Goal: Task Accomplishment & Management: Use online tool/utility

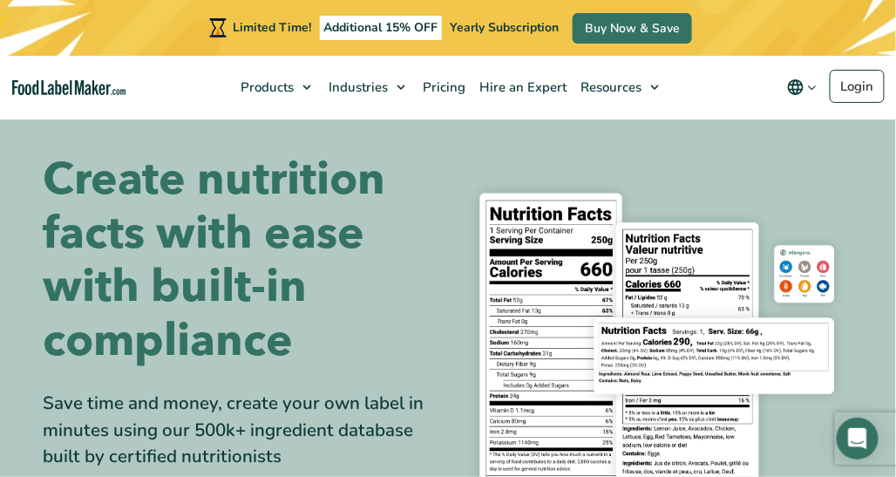
click at [544, 210] on img at bounding box center [657, 353] width 392 height 359
click at [651, 267] on img at bounding box center [657, 353] width 392 height 359
click at [718, 364] on img at bounding box center [657, 353] width 392 height 359
click at [547, 296] on img at bounding box center [657, 353] width 392 height 359
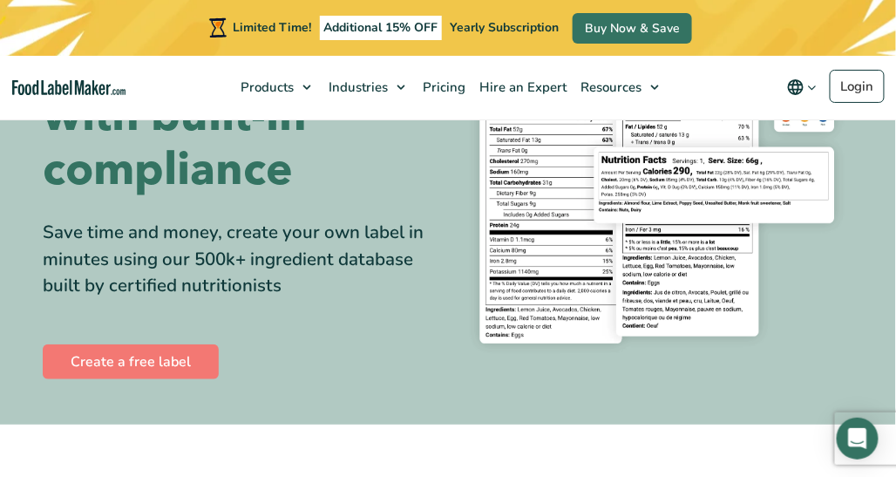
scroll to position [129, 0]
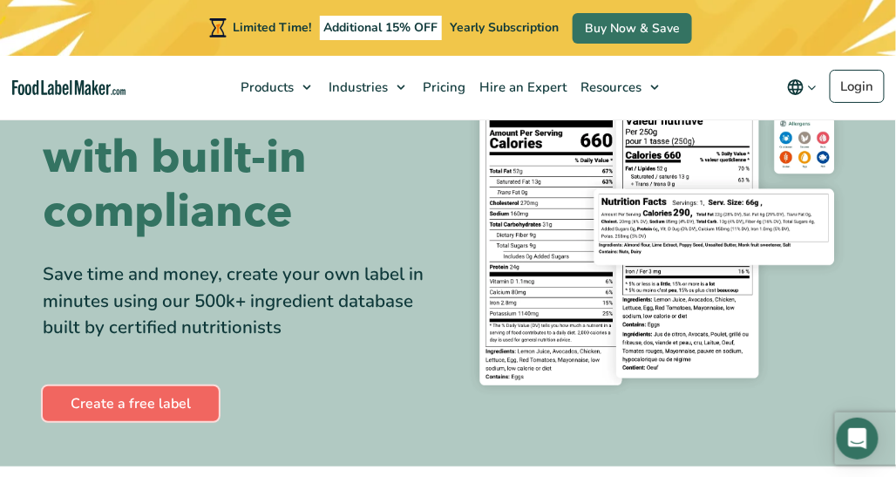
click at [148, 401] on link "Create a free label" at bounding box center [131, 403] width 176 height 35
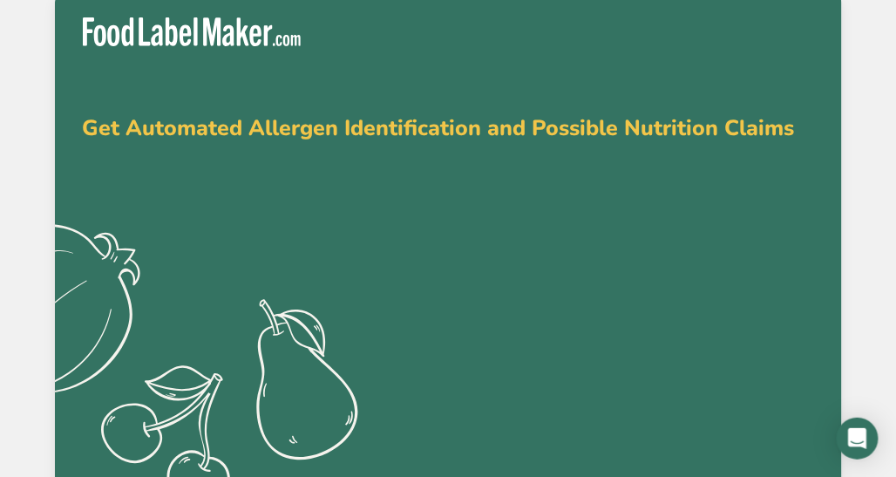
type input "hani"
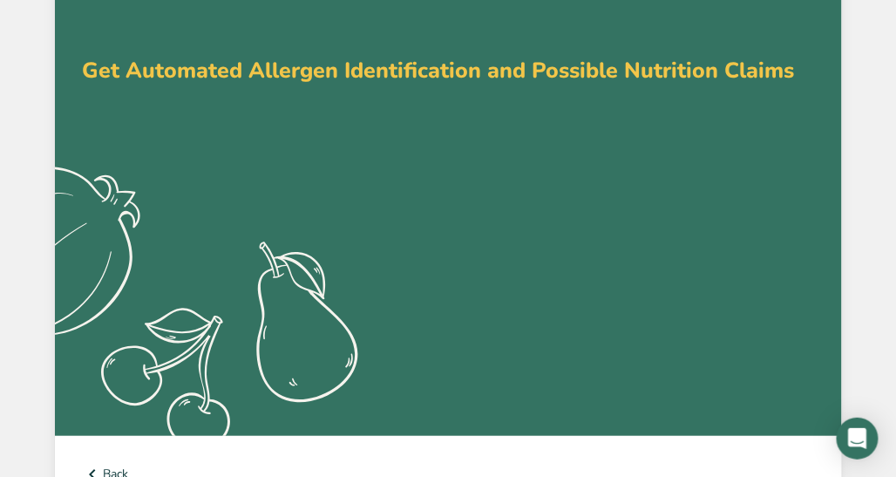
scroll to position [65, 0]
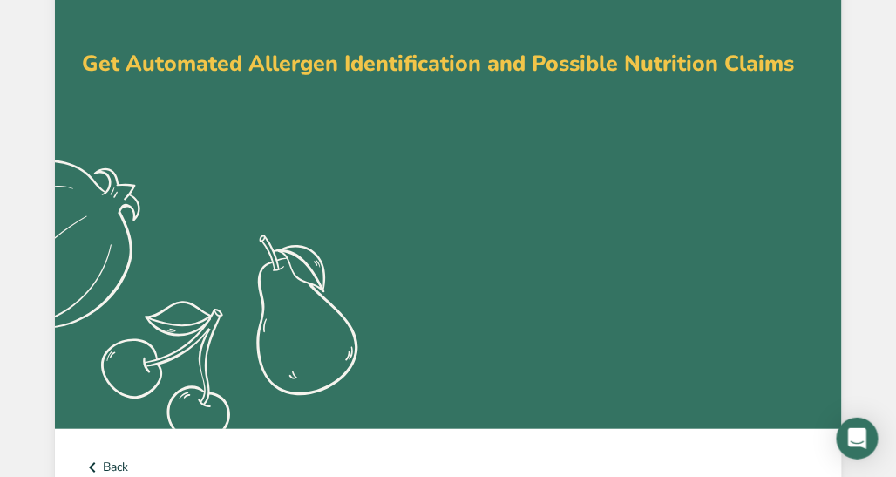
type input "[EMAIL_ADDRESS][DOMAIN_NAME]"
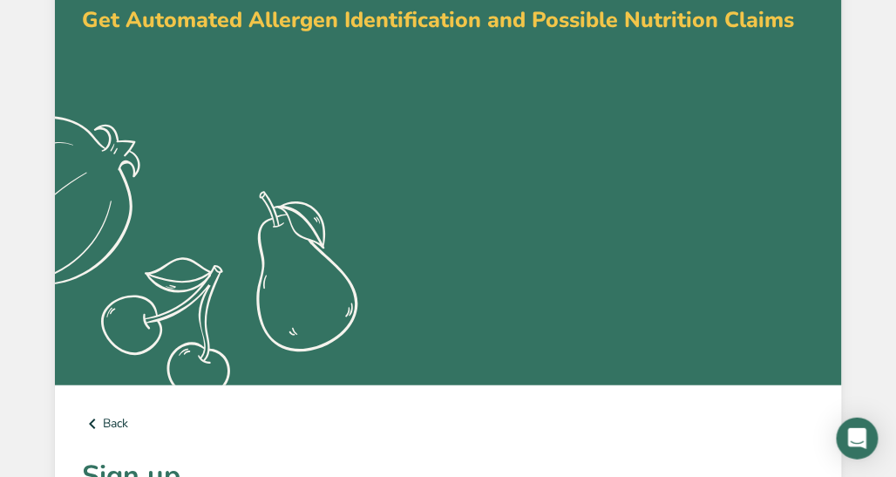
scroll to position [112, 0]
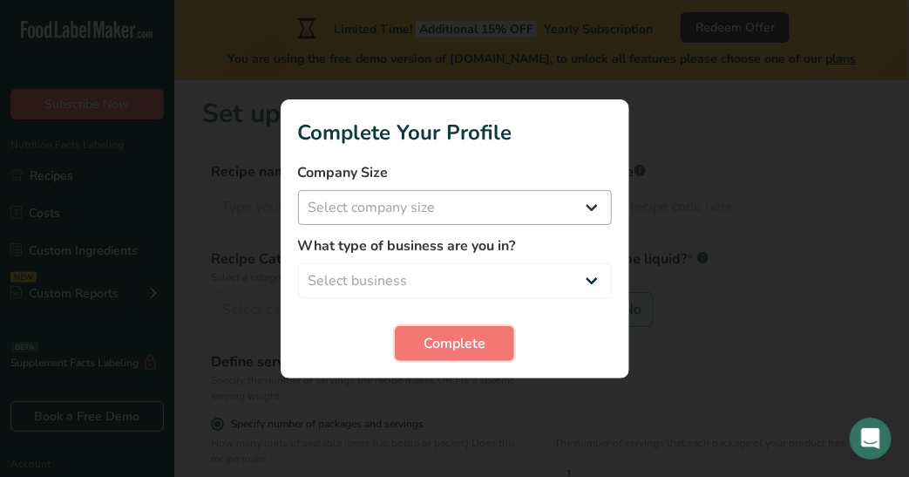
drag, startPoint x: 478, startPoint y: 337, endPoint x: 492, endPoint y: 207, distance: 130.6
click at [492, 207] on form "Company Size Select company size Fewer than 10 Employees 10 to 50 Employees 51 …" at bounding box center [455, 261] width 314 height 199
click at [492, 207] on select "Select company size Fewer than 10 Employees 10 to 50 Employees 51 to 500 Employ…" at bounding box center [455, 207] width 314 height 35
select select "3"
click at [298, 190] on select "Select company size Fewer than 10 Employees 10 to 50 Employees 51 to 500 Employ…" at bounding box center [455, 207] width 314 height 35
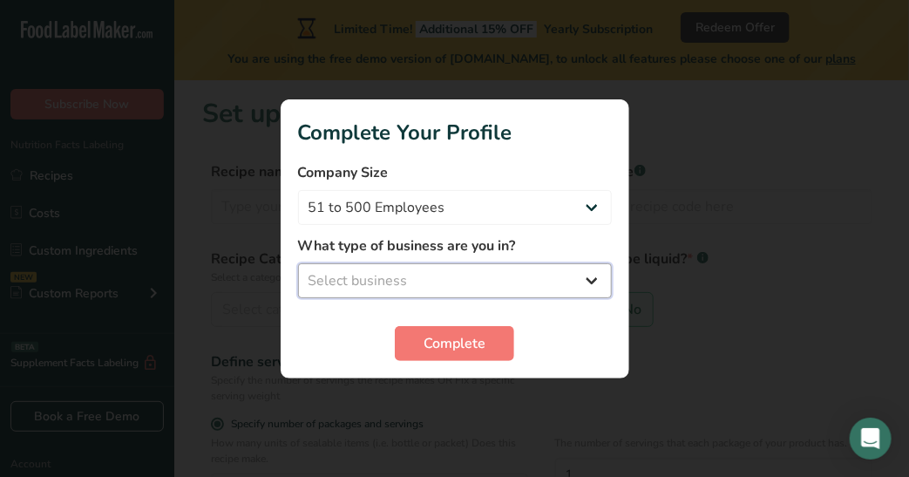
click at [486, 289] on select "Select business Packaged Food Manufacturer Restaurant & Cafe Bakery Meal Plans …" at bounding box center [455, 280] width 314 height 35
click at [298, 263] on select "Select business Packaged Food Manufacturer Restaurant & Cafe Bakery Meal Plans …" at bounding box center [455, 280] width 314 height 35
click at [451, 279] on select "Packaged Food Manufacturer Restaurant & Cafe Bakery Meal Plans & Catering Compa…" at bounding box center [455, 280] width 314 height 35
select select "1"
click at [298, 263] on select "Packaged Food Manufacturer Restaurant & Cafe Bakery Meal Plans & Catering Compa…" at bounding box center [455, 280] width 314 height 35
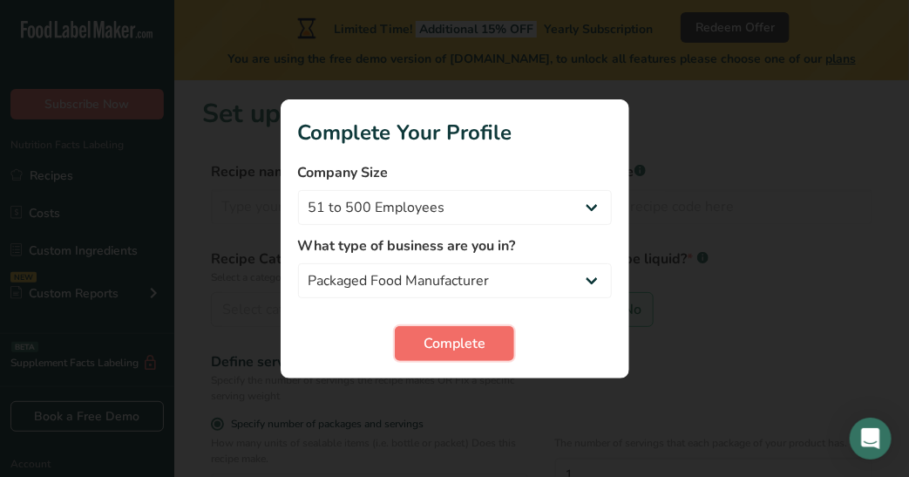
click at [445, 347] on span "Complete" at bounding box center [455, 343] width 62 height 21
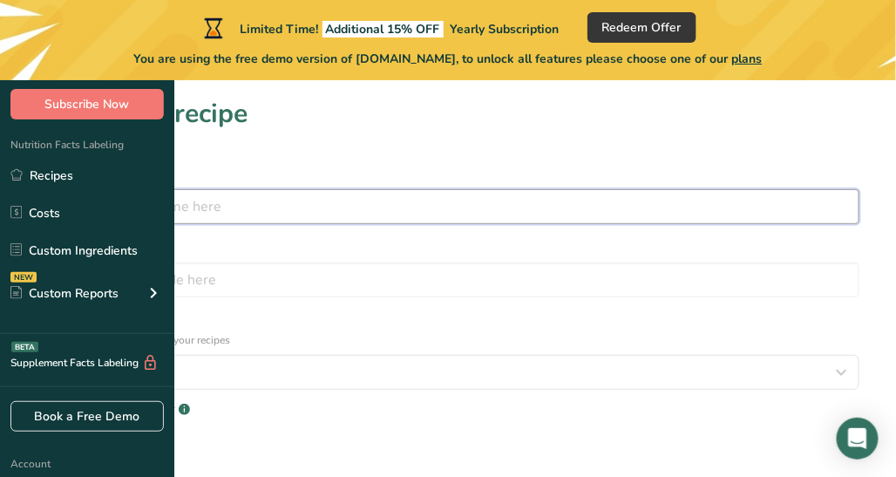
click at [388, 212] on input "text" at bounding box center [448, 206] width 823 height 35
type input "l"
type input "Pistachio"
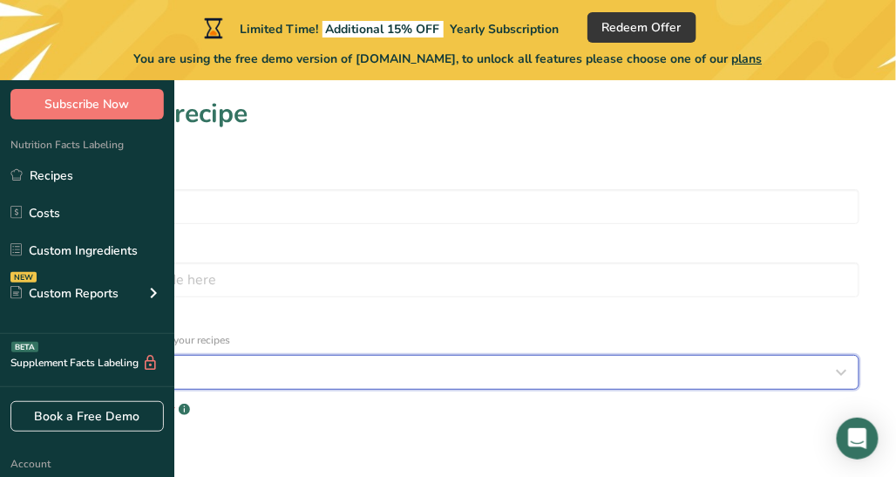
click at [360, 362] on div "Select category" at bounding box center [443, 372] width 790 height 21
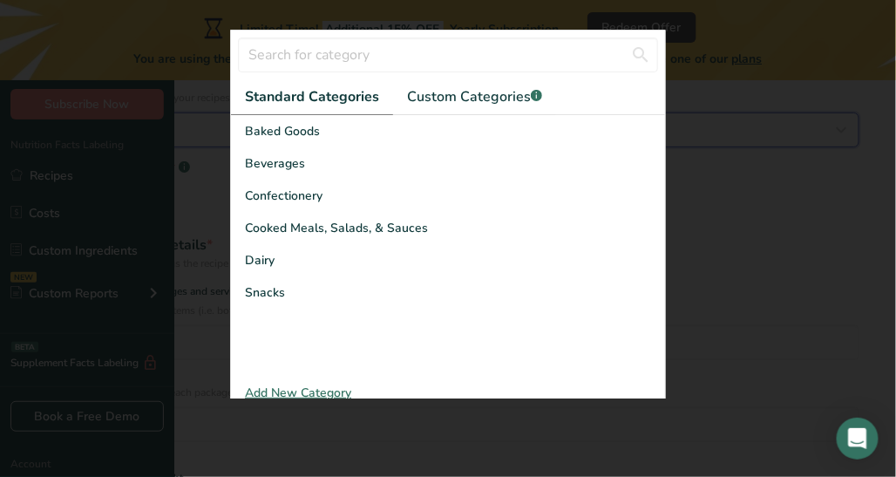
scroll to position [244, 0]
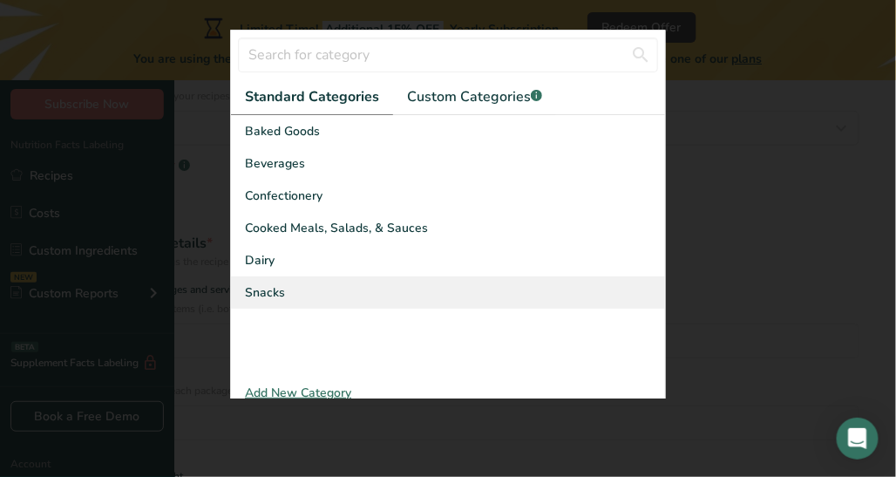
click at [302, 309] on div "Snacks" at bounding box center [448, 292] width 434 height 32
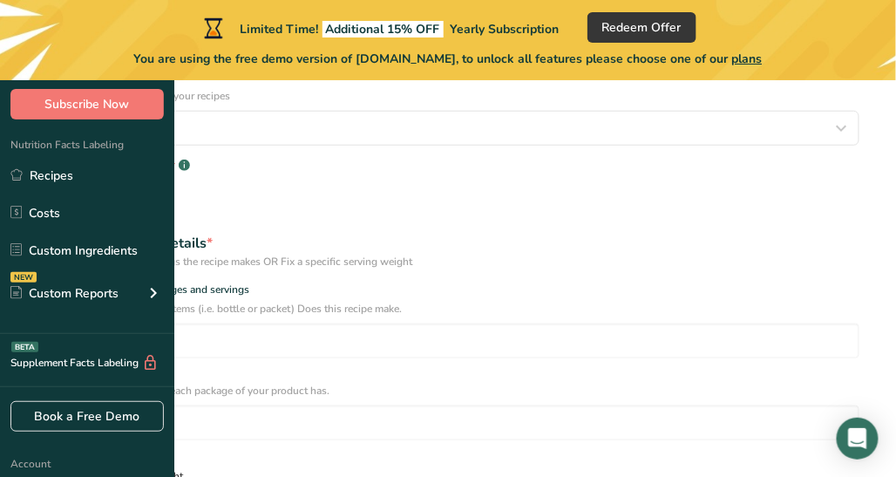
click at [50, 470] on span at bounding box center [43, 476] width 13 height 13
click at [48, 471] on input "Specify serving size weight" at bounding box center [42, 476] width 11 height 11
radio input "true"
radio input "false"
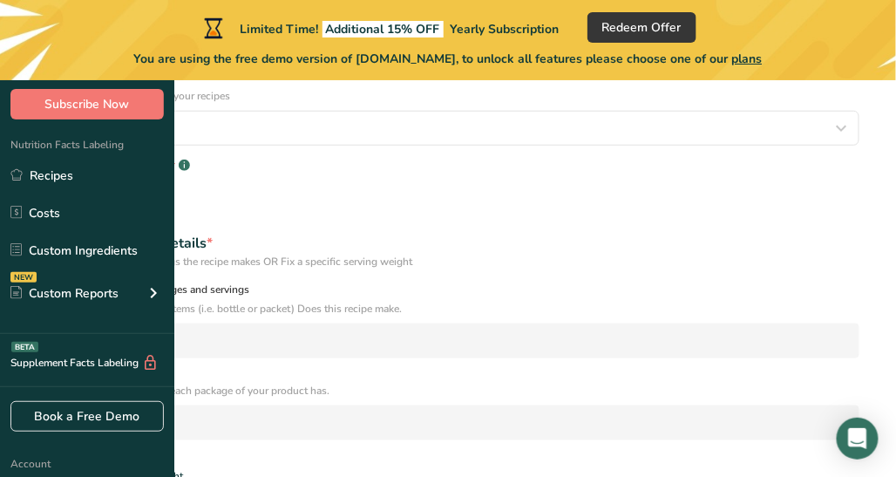
click at [50, 283] on span at bounding box center [43, 289] width 13 height 13
click at [48, 284] on input "Specify number of packages and servings" at bounding box center [42, 289] width 11 height 11
radio input "true"
radio input "false"
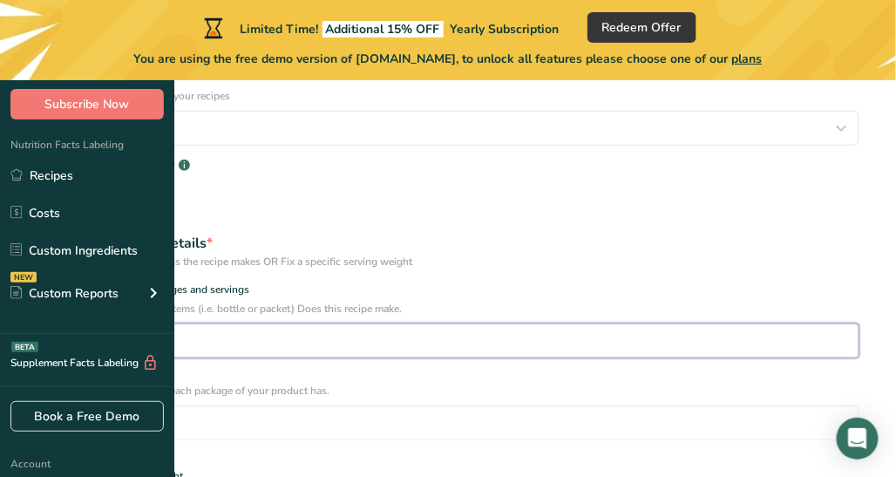
click at [237, 323] on input "number" at bounding box center [448, 340] width 823 height 35
type input "1"
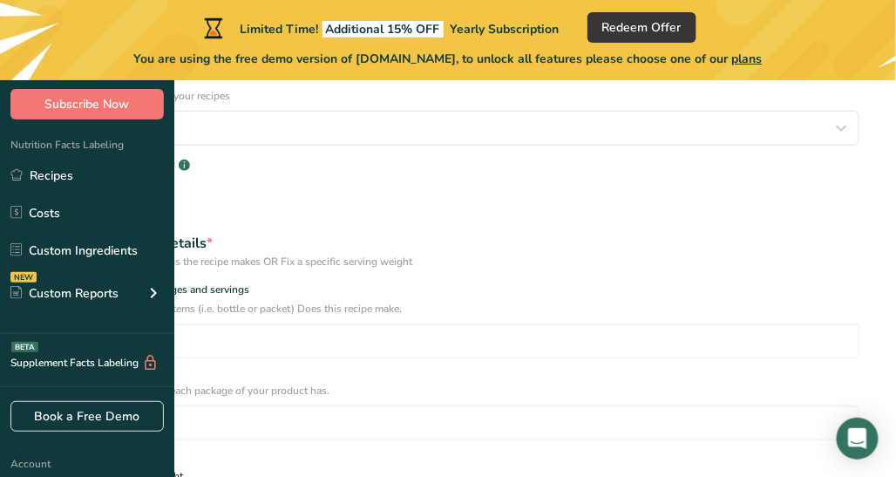
click at [50, 470] on span at bounding box center [43, 476] width 13 height 13
click at [48, 471] on input "Specify serving size weight" at bounding box center [42, 476] width 11 height 11
radio input "true"
radio input "false"
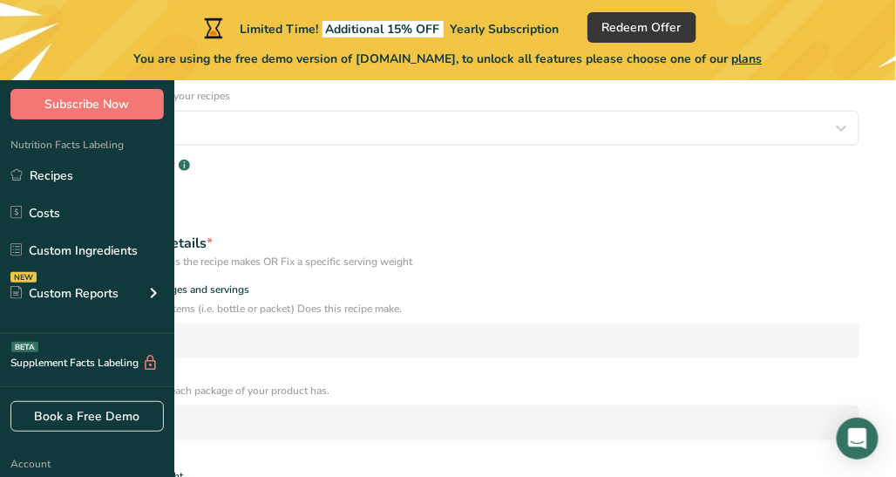
type input "2"
type input "150"
click at [618, 411] on form "Recipe name * Pistachio Recipe code .a-a{fill:#347362;}.b-a{fill:#fff;} Recipe …" at bounding box center [448, 365] width 840 height 897
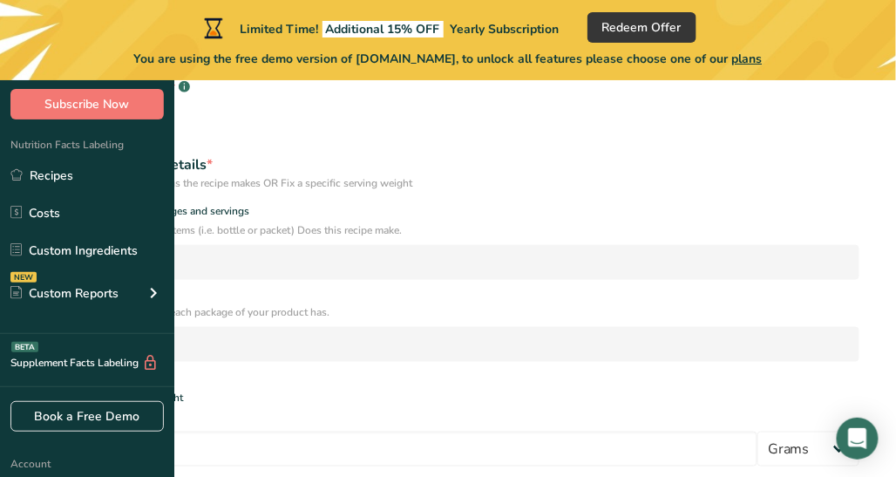
scroll to position [365, 0]
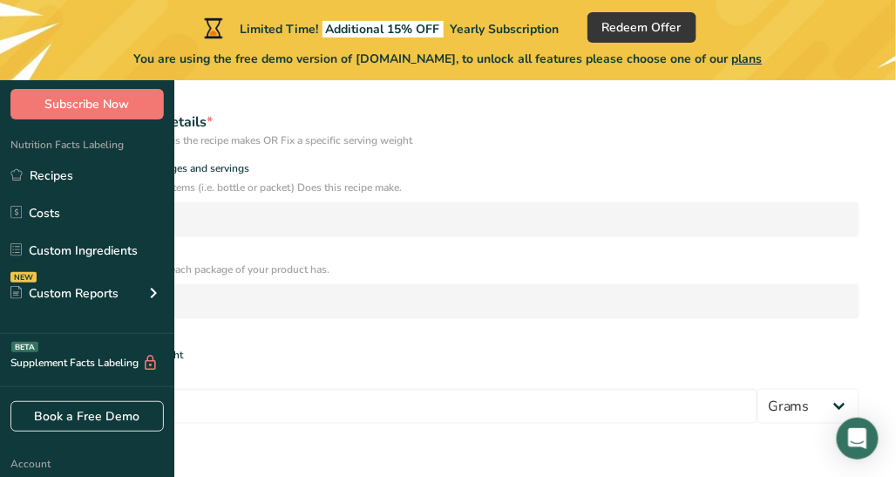
checkbox input "true"
type input "150"
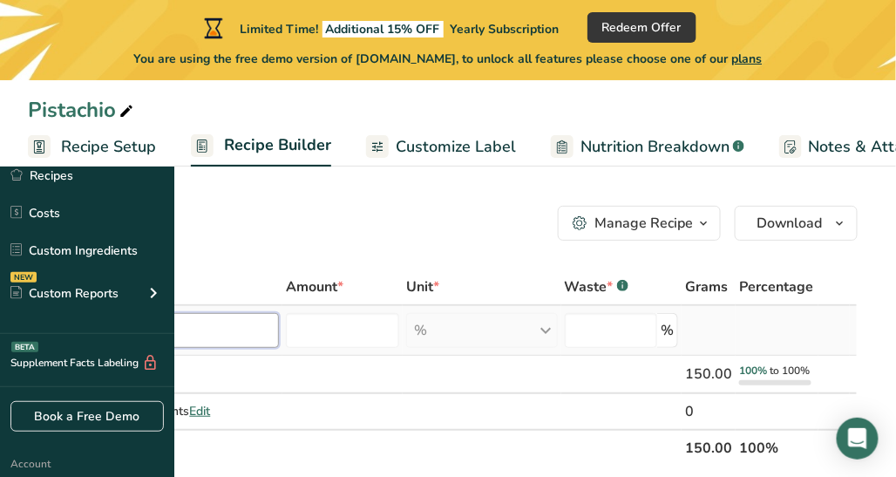
click at [279, 328] on input "text" at bounding box center [163, 330] width 232 height 35
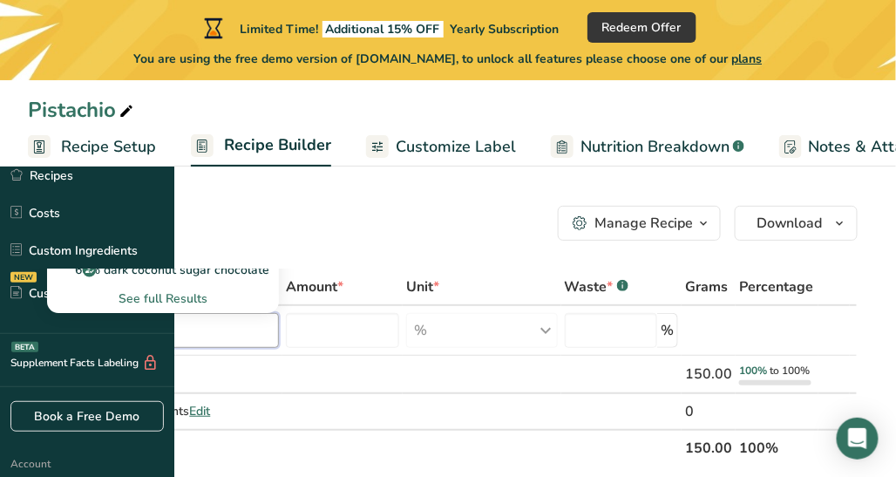
type input "sugar"
click at [279, 321] on input "text" at bounding box center [163, 330] width 232 height 35
paste input "Ingredients: Sugar, Cocoa Butter Substitute (Hydrogenated Lauric-Based Vegetabl…"
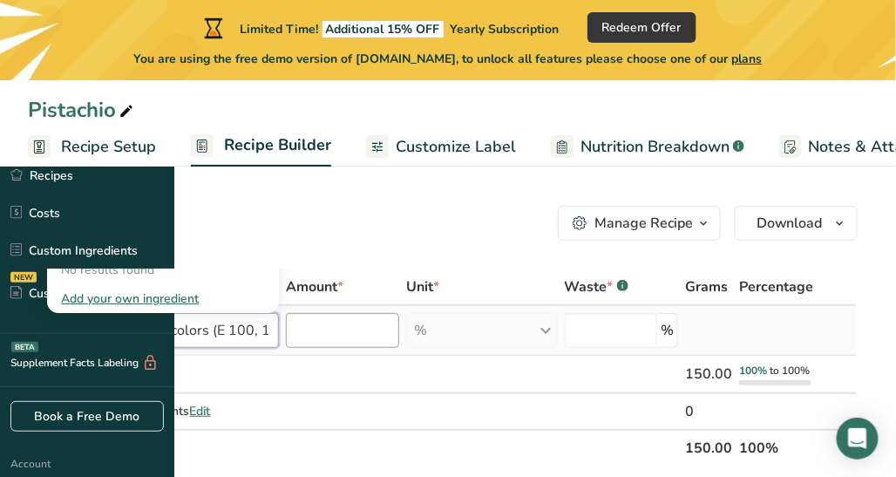
type input "Ingredients: Sugar, Cocoa Butter Substitute (Hydrogenated Lauric-Based Vegetabl…"
click at [399, 342] on input "number" at bounding box center [342, 330] width 113 height 35
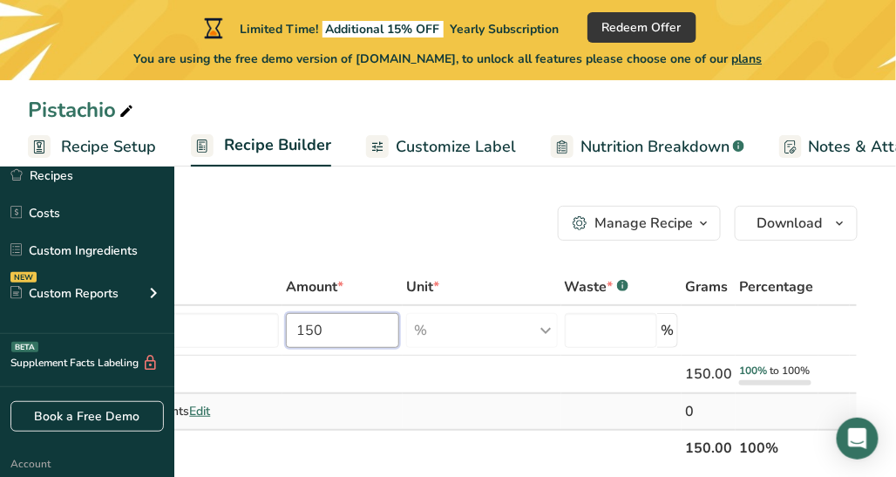
type input "150"
click at [561, 398] on td at bounding box center [482, 411] width 158 height 35
click at [279, 329] on input "text" at bounding box center [163, 330] width 232 height 35
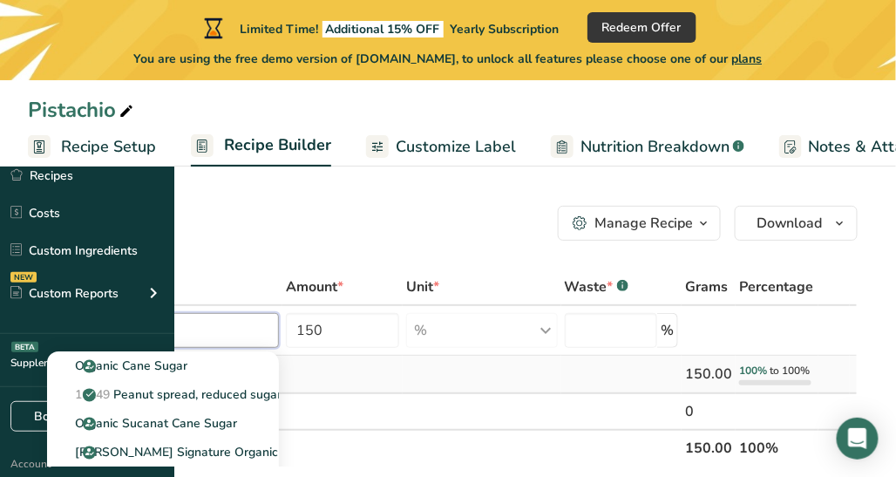
type input "sugar"
click at [403, 362] on td at bounding box center [342, 375] width 120 height 38
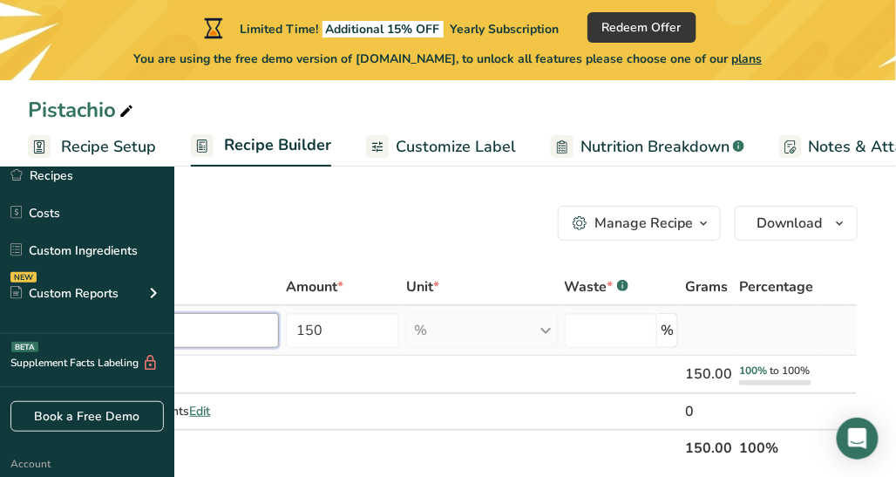
click at [279, 333] on input "text" at bounding box center [163, 330] width 232 height 35
click at [688, 225] on div "Manage Recipe" at bounding box center [644, 223] width 99 height 21
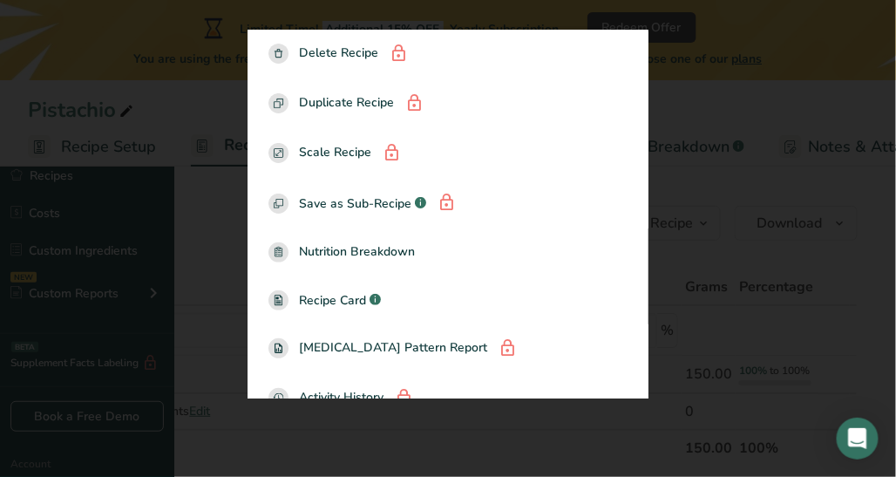
click at [688, 225] on div "Manage Recipe" at bounding box center [644, 223] width 99 height 21
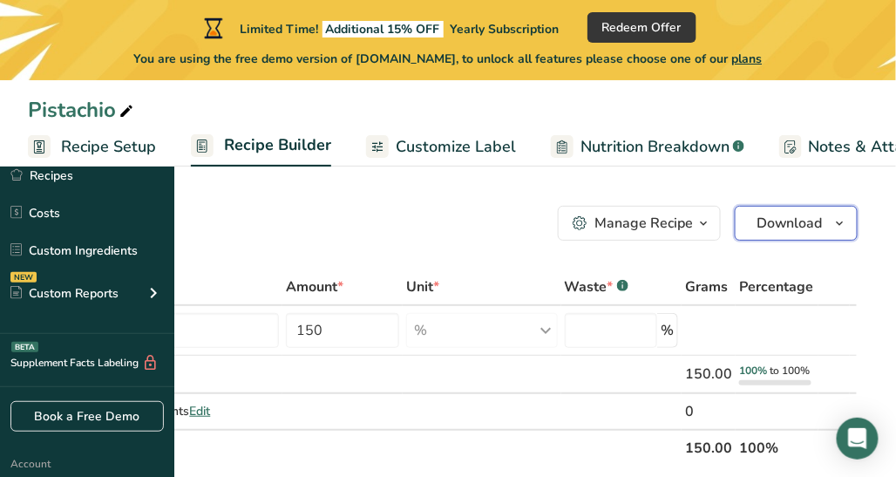
click at [844, 206] on button "Download" at bounding box center [796, 223] width 123 height 35
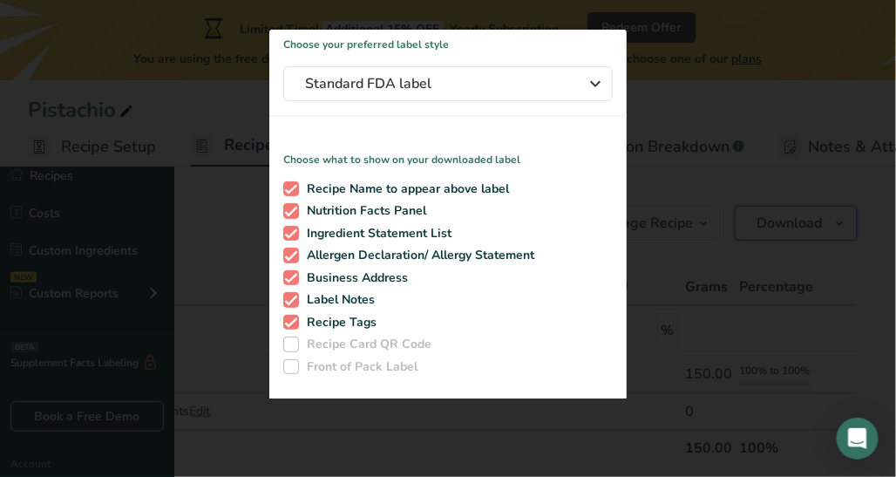
click at [844, 206] on button "Download" at bounding box center [796, 223] width 123 height 35
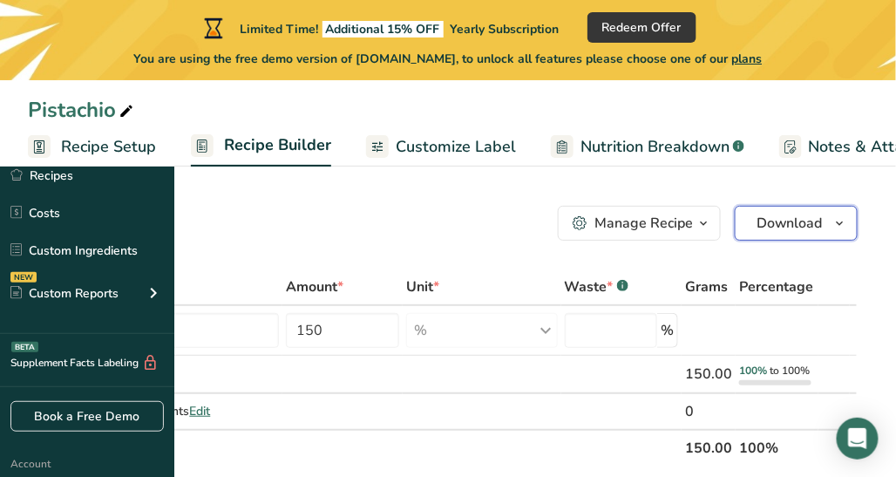
click at [841, 220] on icon "button" at bounding box center [840, 224] width 14 height 22
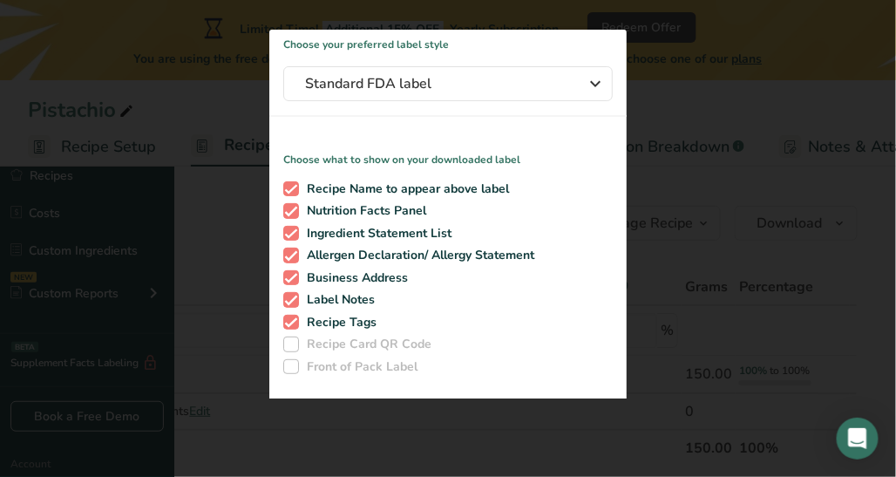
click at [627, 375] on div "Recipe Name to appear above label Nutrition Facts Panel Ingredient Statement Li…" at bounding box center [447, 274] width 357 height 201
click at [279, 338] on input "text" at bounding box center [163, 330] width 232 height 35
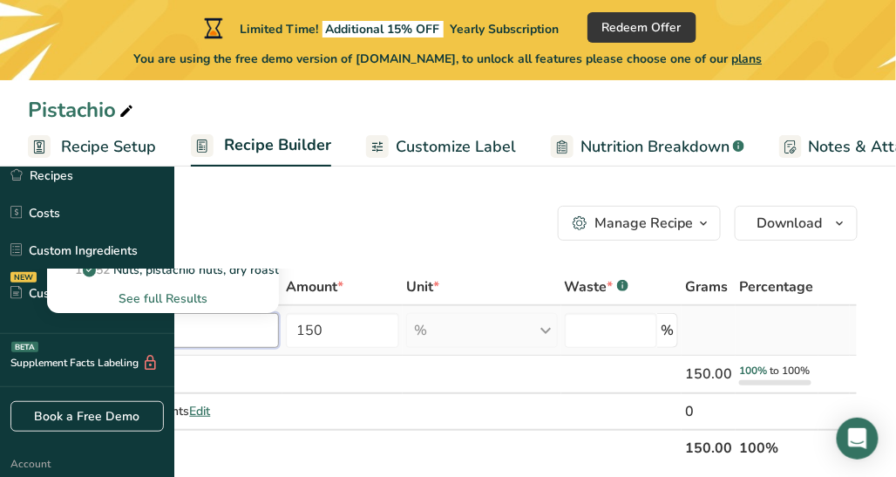
type input "pistachio"
click at [251, 160] on p "12151 Nuts, pistachio nuts, raw" at bounding box center [156, 155] width 190 height 18
type input "Nuts, pistachio nuts, raw"
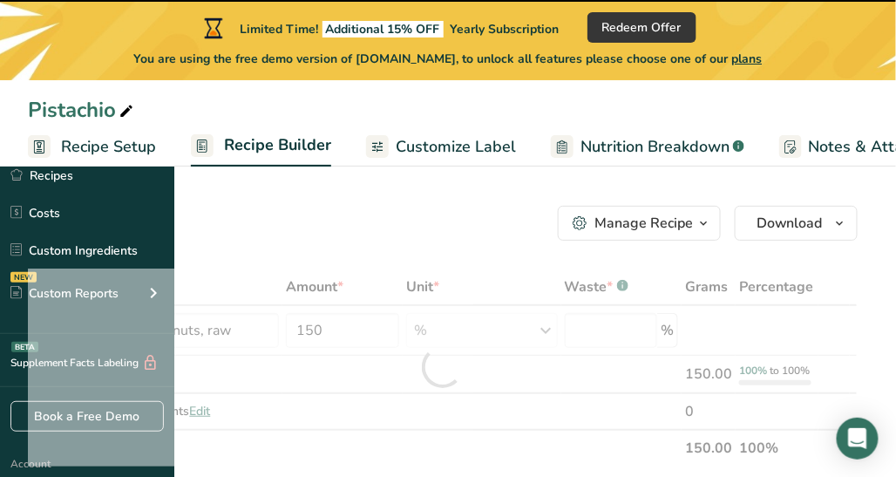
type input "0"
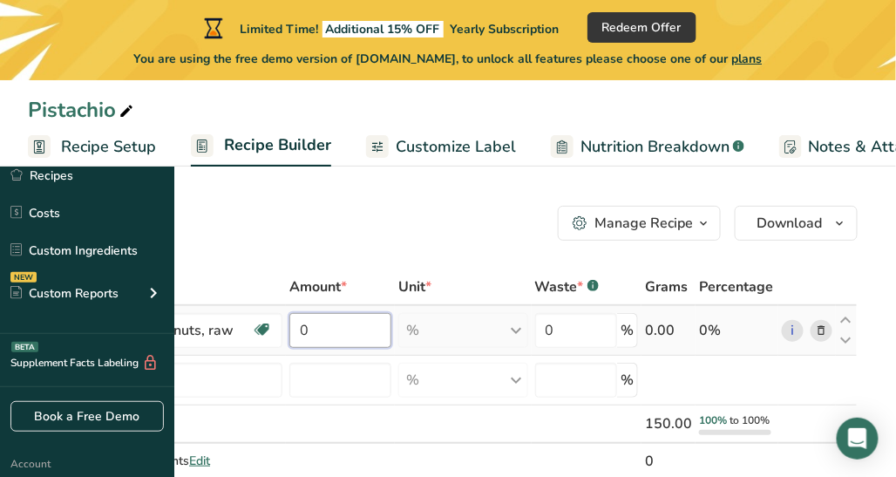
click at [391, 337] on input "0" at bounding box center [340, 330] width 102 height 35
type input "17"
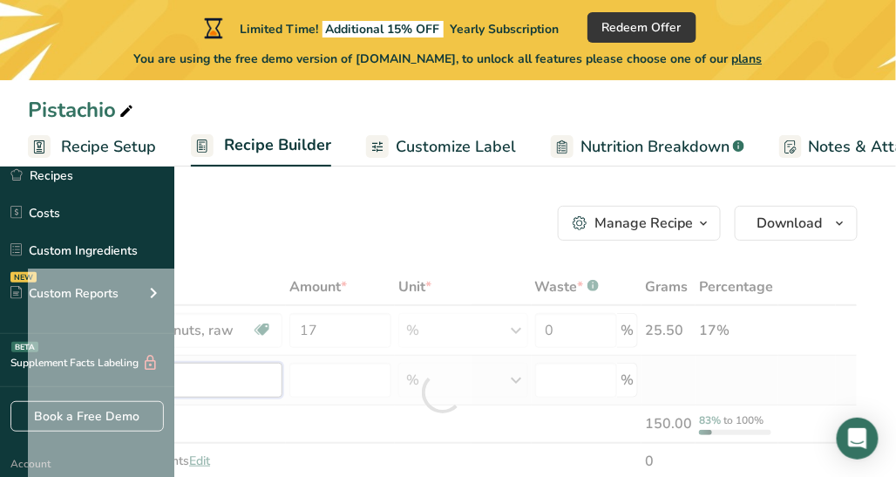
click at [381, 385] on div "Ingredient * Amount * Unit * Waste * .a-a{fill:#347362;}.b-a{fill:#fff;} Grams …" at bounding box center [443, 393] width 830 height 248
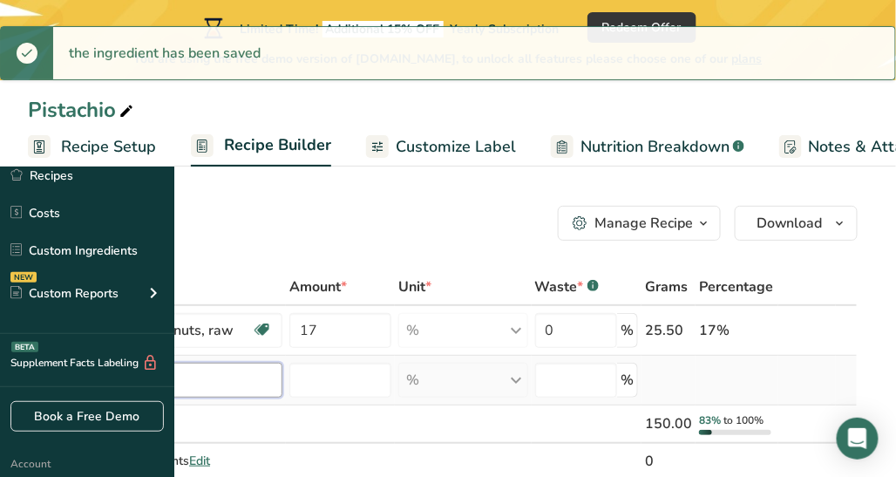
click at [282, 385] on input "text" at bounding box center [164, 380] width 235 height 35
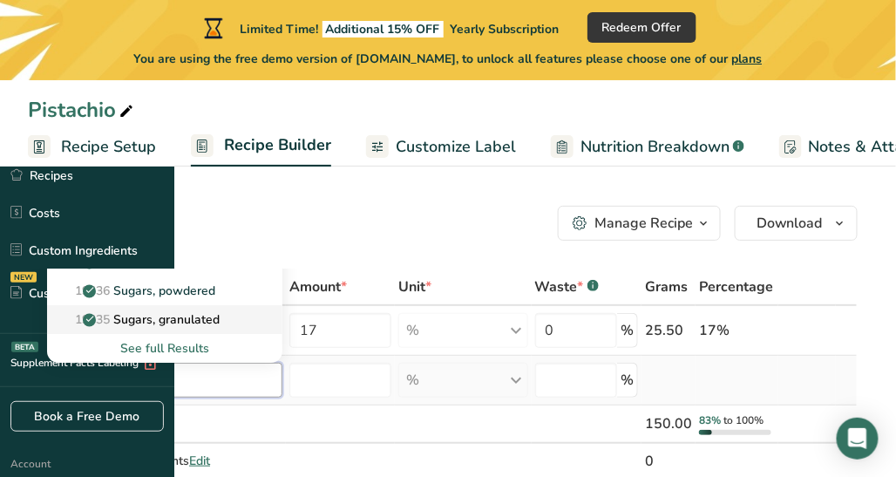
type input "sugar"
click at [220, 316] on p "19335 [GEOGRAPHIC_DATA], granulated" at bounding box center [140, 319] width 159 height 18
type input "Sugars, granulated"
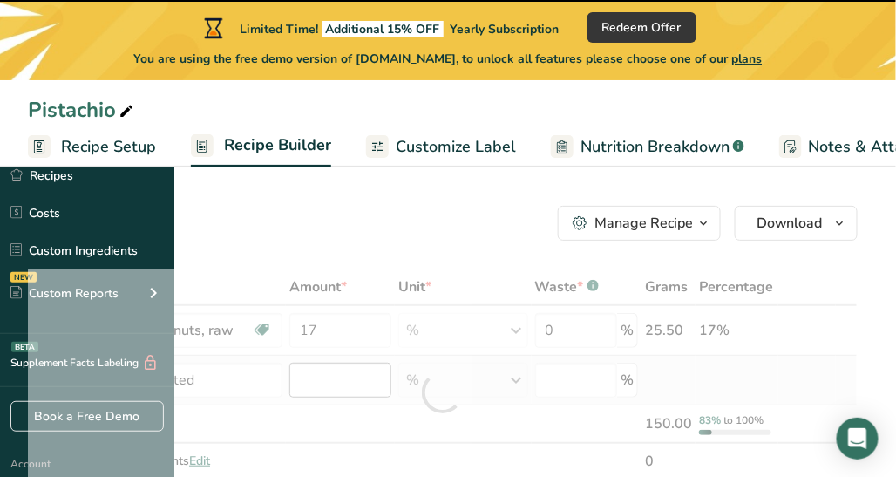
type input "0"
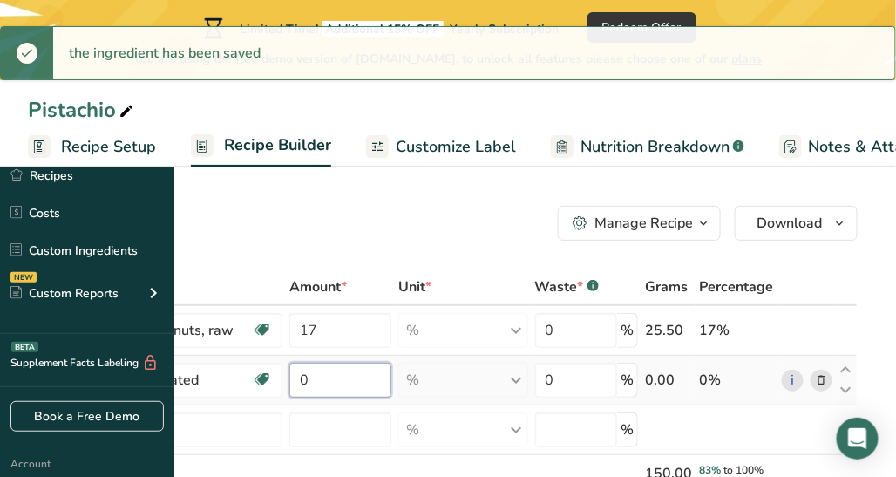
click at [391, 378] on input "0" at bounding box center [340, 380] width 102 height 35
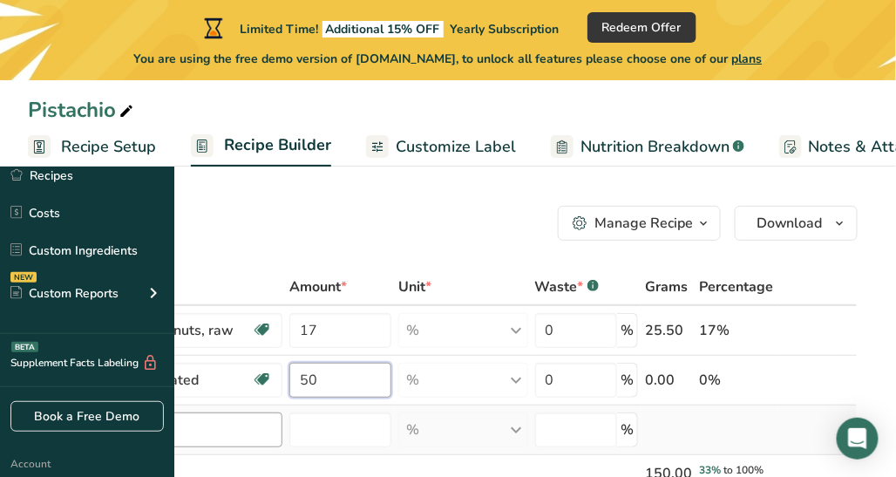
type input "50"
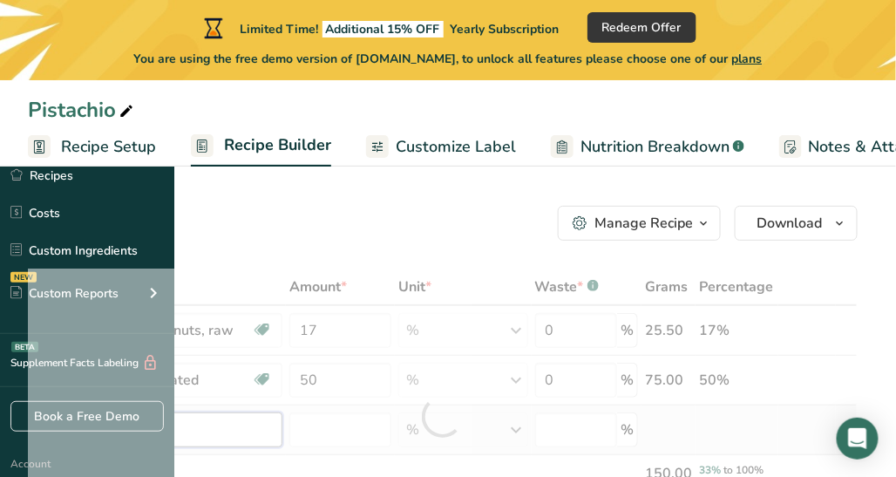
click at [375, 414] on div "Ingredient * Amount * Unit * Waste * .a-a{fill:#347362;}.b-a{fill:#fff;} Grams …" at bounding box center [443, 417] width 830 height 297
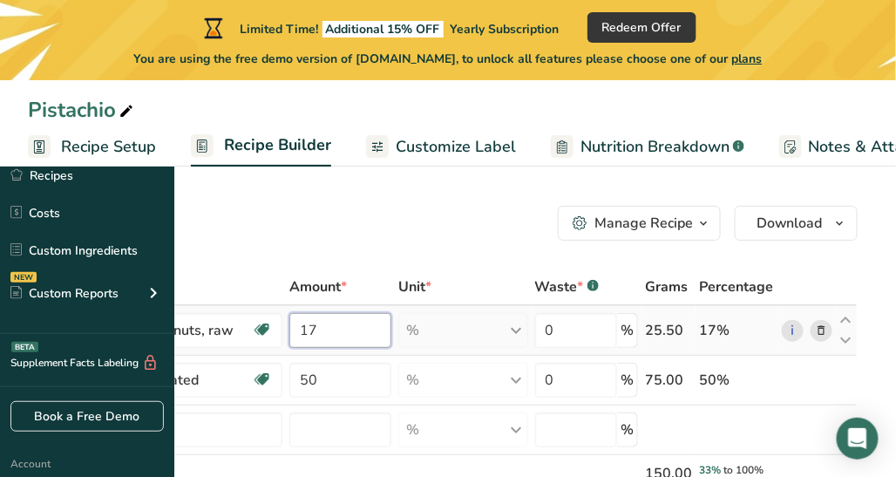
drag, startPoint x: 472, startPoint y: 329, endPoint x: 440, endPoint y: 334, distance: 32.7
click at [395, 334] on td "17" at bounding box center [340, 331] width 109 height 50
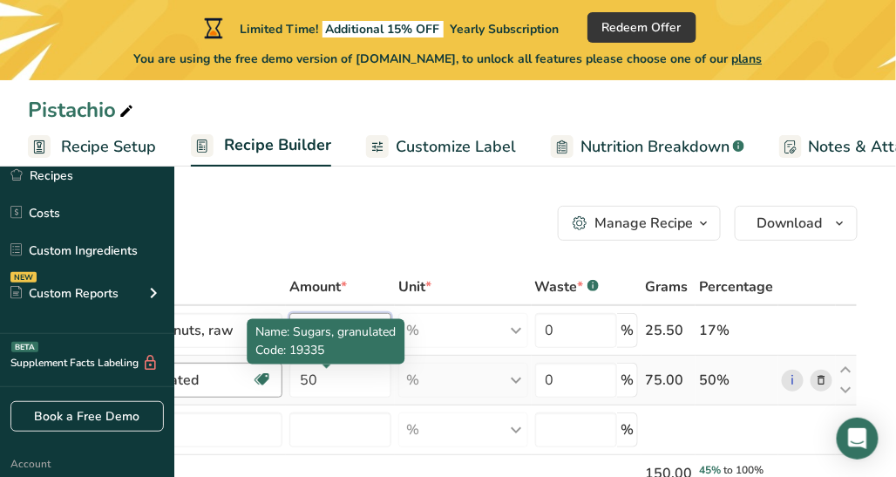
type input "5"
click at [357, 380] on div "Ingredient * Amount * Unit * Waste * .a-a{fill:#347362;}.b-a{fill:#fff;} Grams …" at bounding box center [443, 417] width 830 height 297
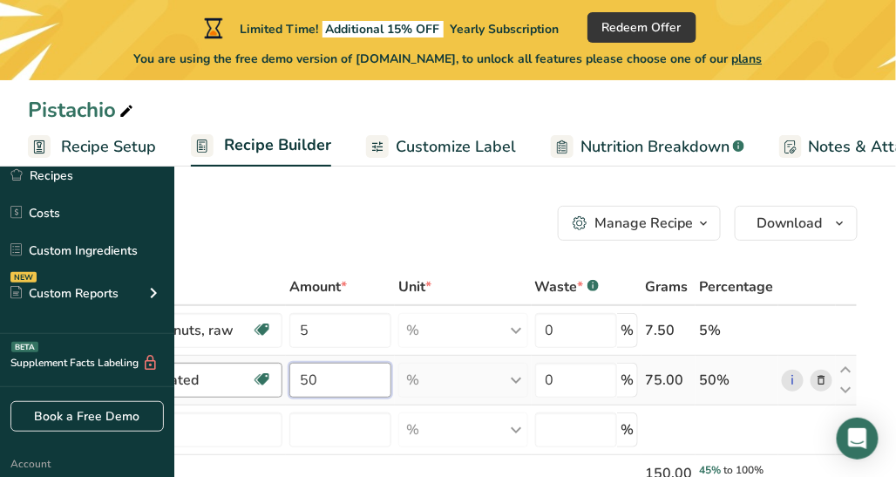
drag, startPoint x: 482, startPoint y: 377, endPoint x: 406, endPoint y: 382, distance: 76.0
click at [406, 382] on tr "Sugars, granulated Dairy free Gluten free Vegan Vegetarian Soy free 50 % Portio…" at bounding box center [443, 381] width 828 height 50
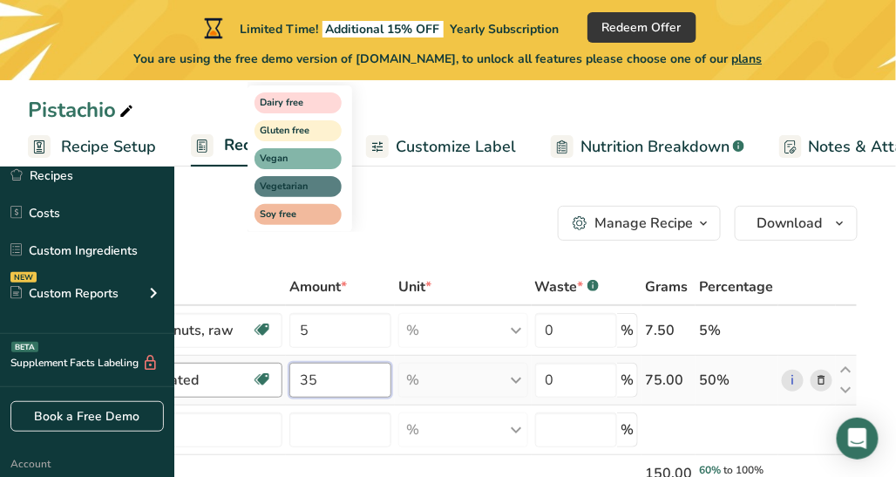
type input "35"
click at [461, 414] on div "Ingredient * Amount * Unit * Waste * .a-a{fill:#347362;}.b-a{fill:#fff;} Grams …" at bounding box center [443, 417] width 830 height 297
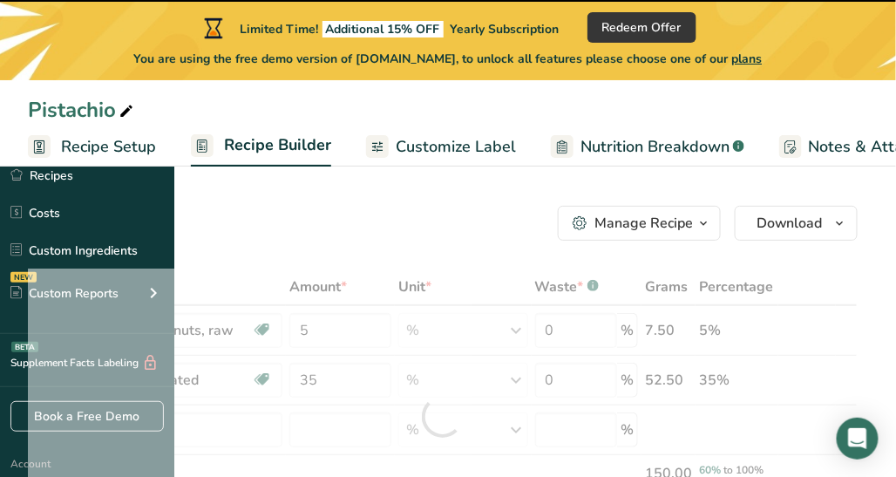
click at [357, 427] on div at bounding box center [443, 417] width 830 height 297
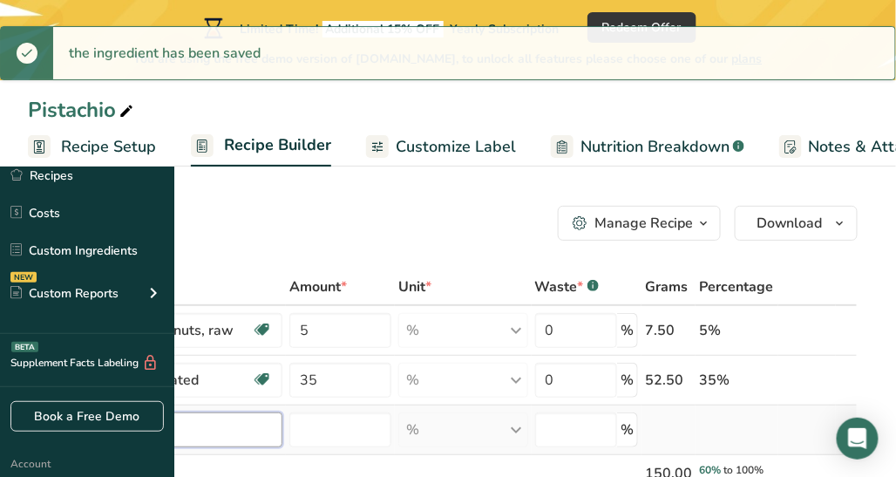
click at [282, 430] on input "text" at bounding box center [164, 429] width 235 height 35
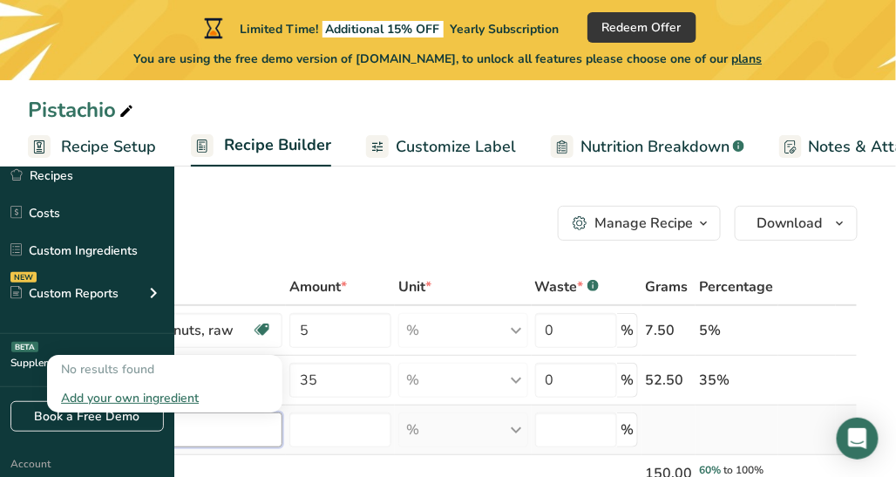
type input "f"
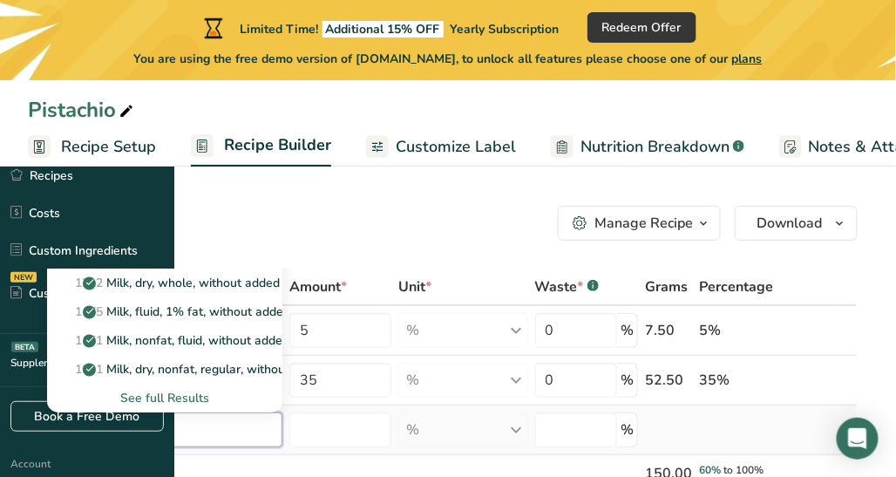
type input "milk"
click at [269, 390] on div "See full Results" at bounding box center [164, 398] width 207 height 18
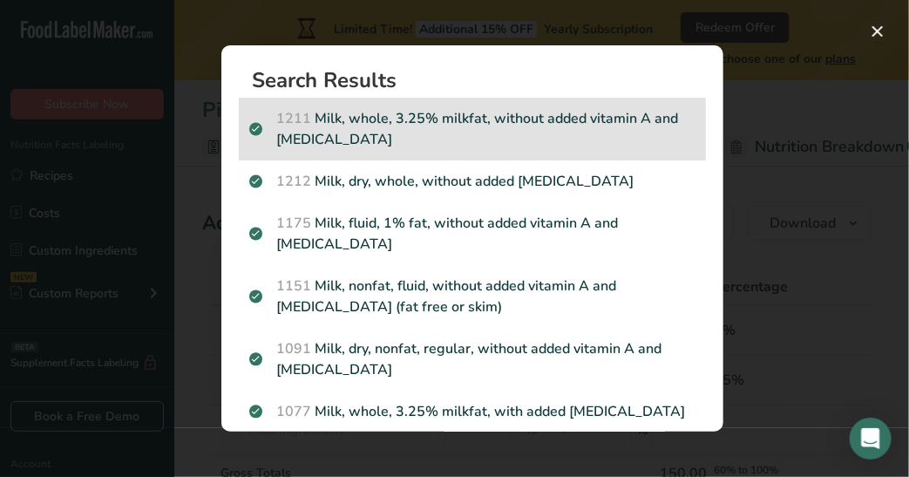
click at [367, 119] on p "1211 Milk, whole, 3.25% milkfat, without added vitamin A and [MEDICAL_DATA]" at bounding box center [472, 129] width 446 height 42
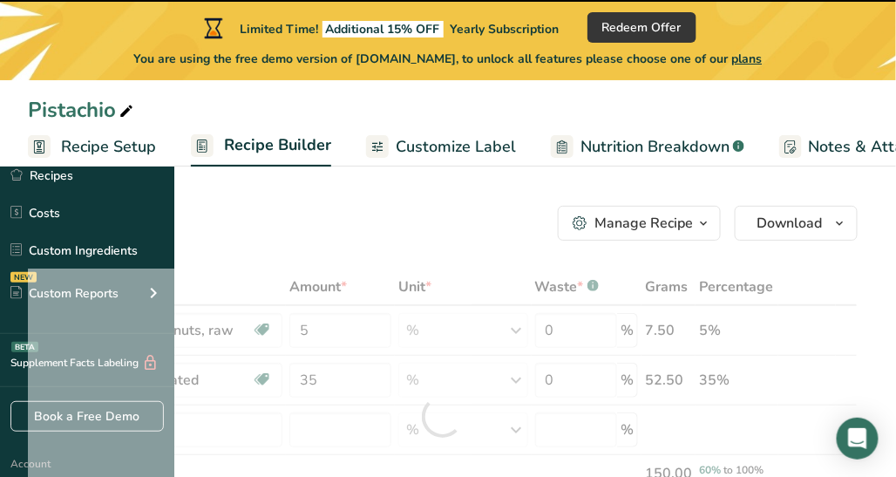
type input "0"
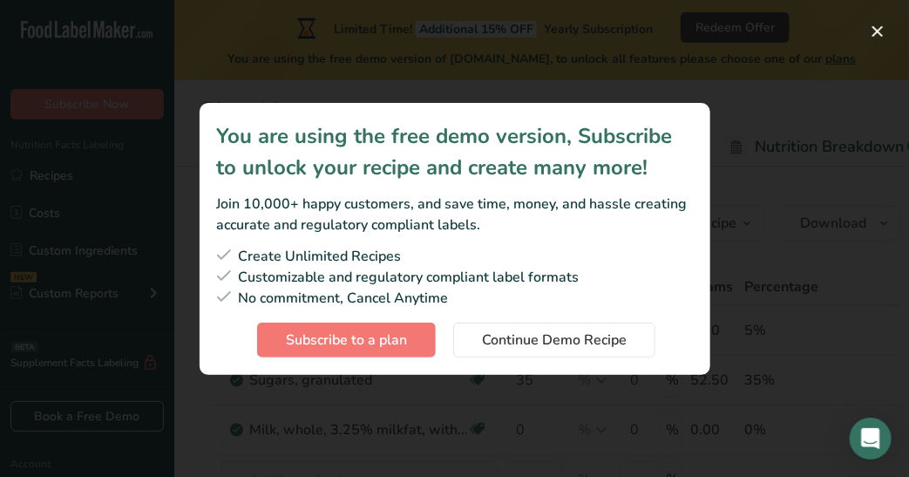
click at [681, 253] on div "Create Unlimited Recipes" at bounding box center [455, 256] width 476 height 21
click at [601, 340] on span "Continue Demo Recipe" at bounding box center [554, 340] width 145 height 21
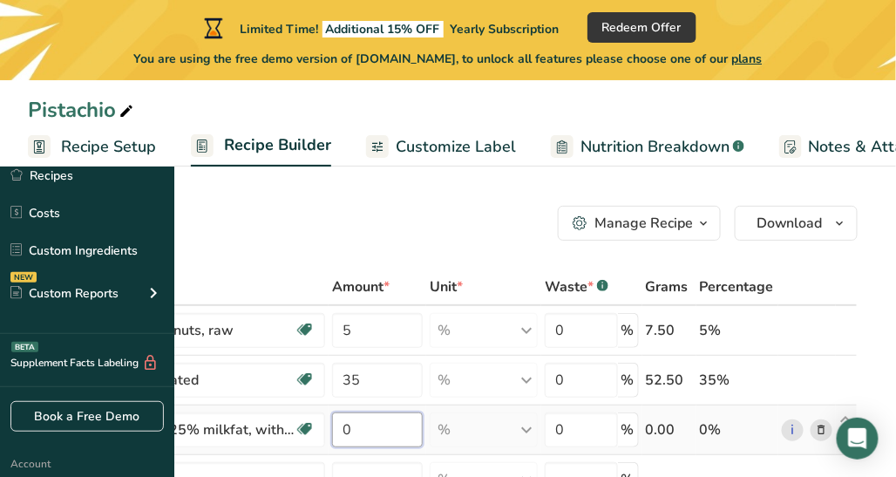
click at [424, 437] on input "0" at bounding box center [378, 429] width 92 height 35
type input "8"
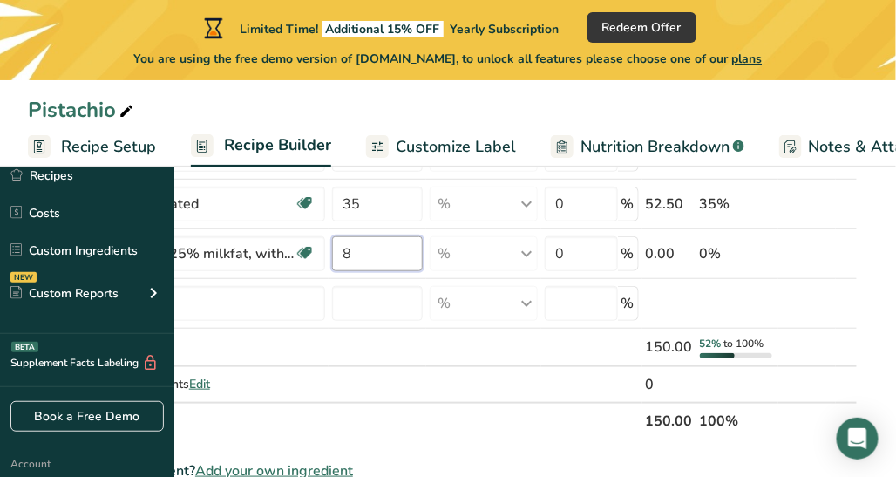
scroll to position [190, 0]
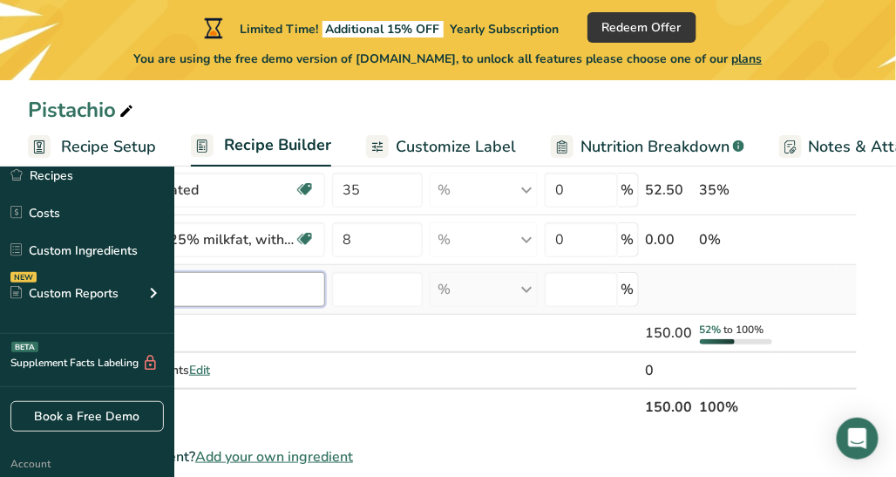
click at [337, 288] on div "Ingredient * Amount * Unit * Waste * .a-a{fill:#347362;}.b-a{fill:#fff;} Grams …" at bounding box center [443, 251] width 830 height 347
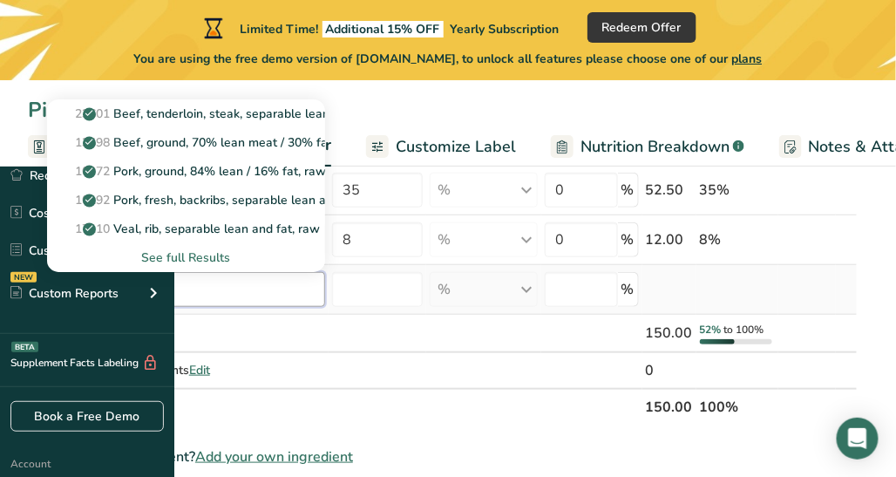
type input "f"
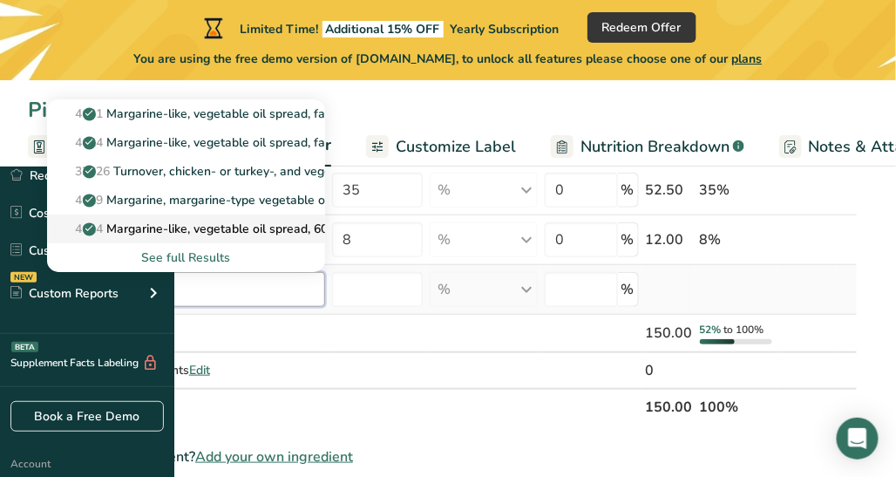
type input "vegetable fat"
click at [377, 232] on p "4614 Margarine-like, vegetable oil spread, 60% fat, stick/tub/bottle, with salt" at bounding box center [282, 229] width 442 height 18
type input "Margarine-like, vegetable oil spread, 60% fat, stick/tub/bottle, with salt"
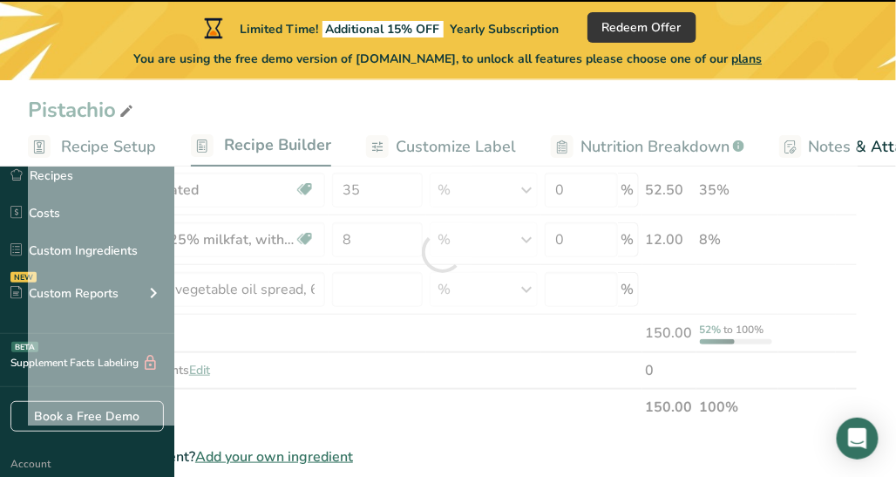
type input "0"
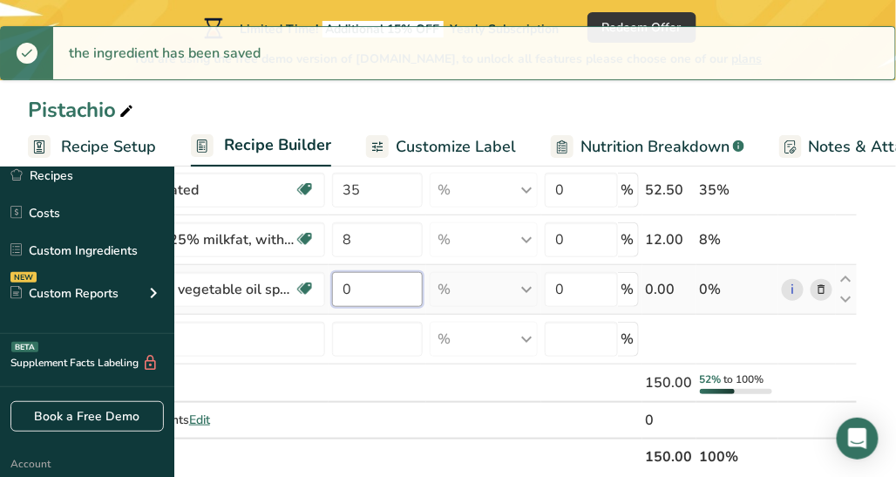
click at [424, 292] on input "0" at bounding box center [378, 289] width 92 height 35
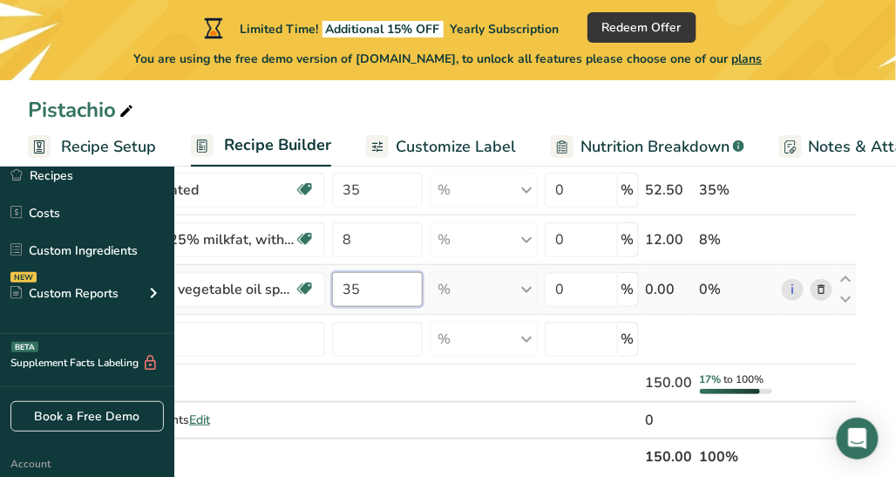
type input "35"
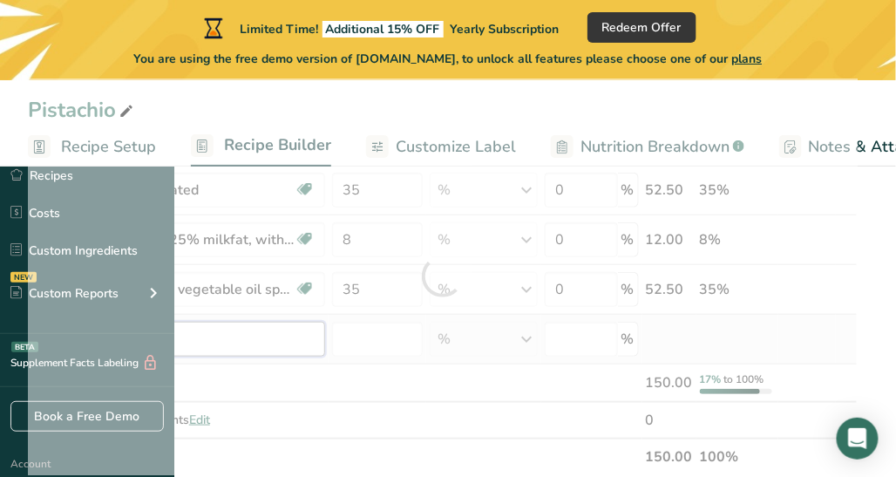
click at [414, 337] on div "Ingredient * Amount * Unit * Waste * .a-a{fill:#347362;}.b-a{fill:#fff;} Grams …" at bounding box center [443, 276] width 830 height 397
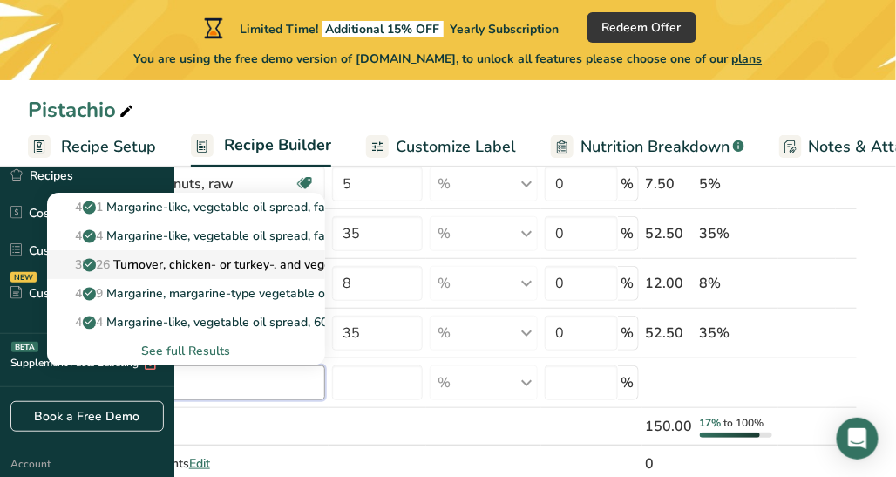
scroll to position [144, 0]
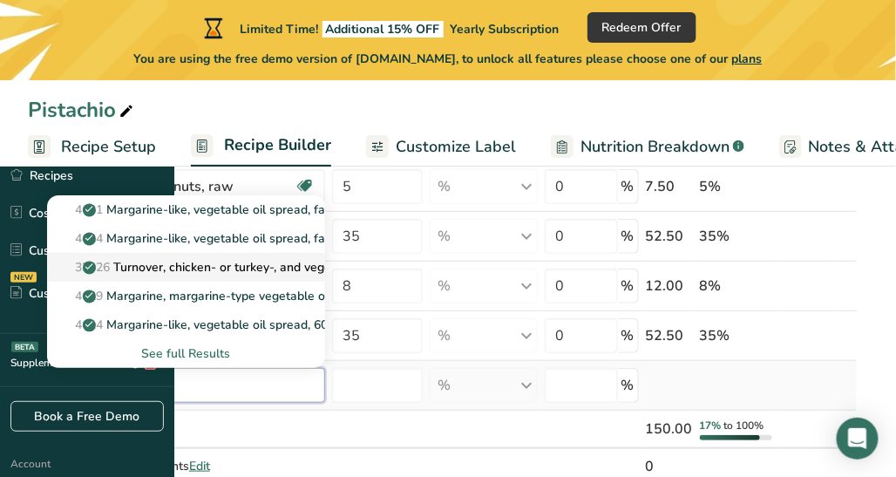
click at [325, 378] on input "text" at bounding box center [186, 385] width 278 height 35
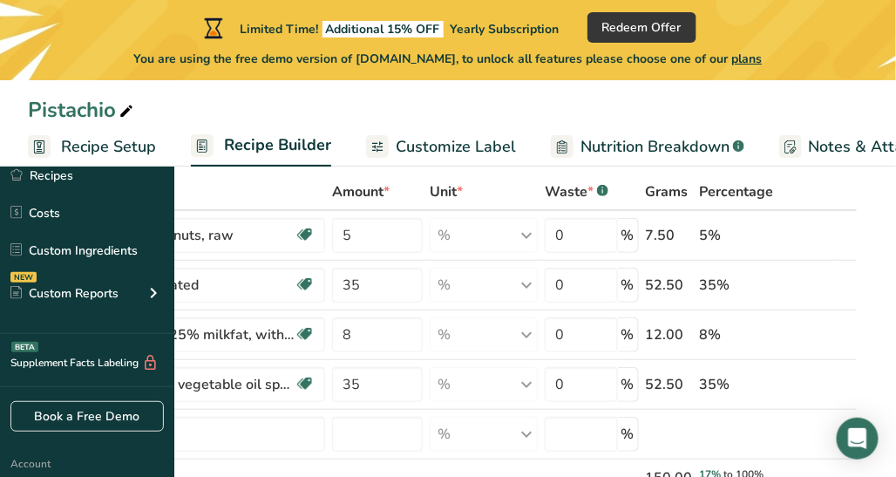
scroll to position [98, 0]
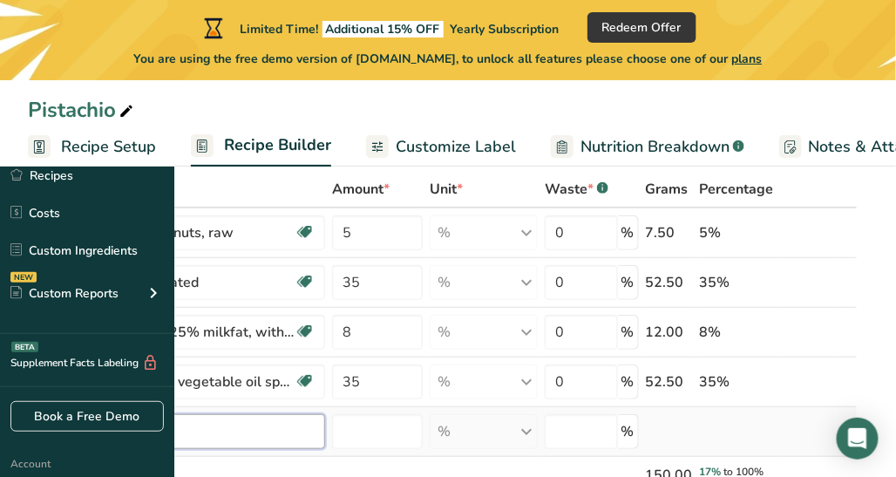
click at [325, 428] on input "text" at bounding box center [186, 431] width 278 height 35
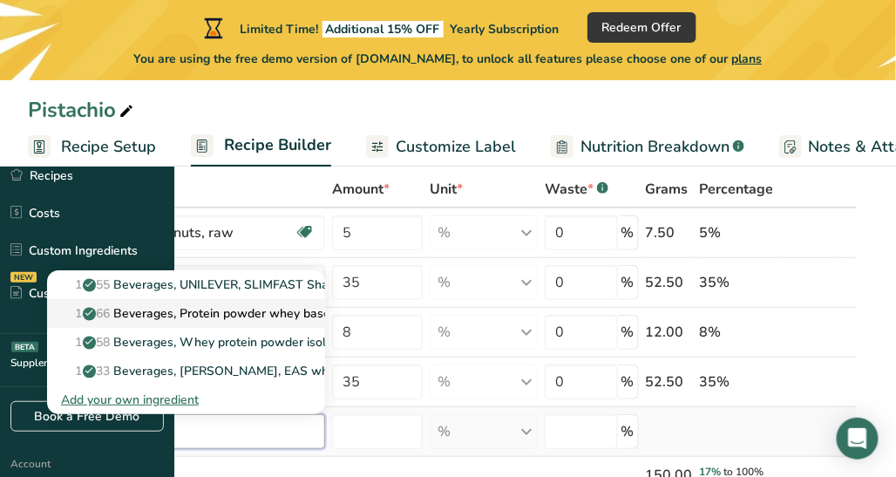
type input "whey powder"
click at [337, 311] on p "14066 Beverages, Protein powder whey based" at bounding box center [199, 313] width 276 height 18
type input "Beverages, Protein powder whey based"
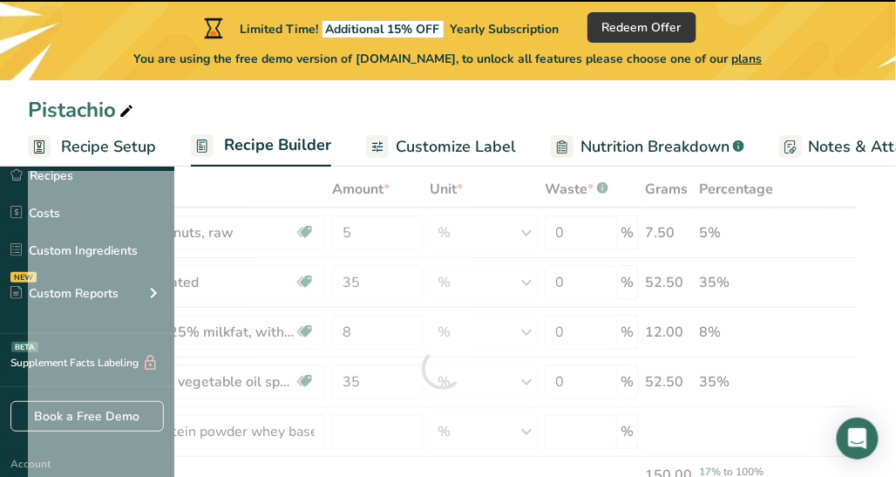
type input "0"
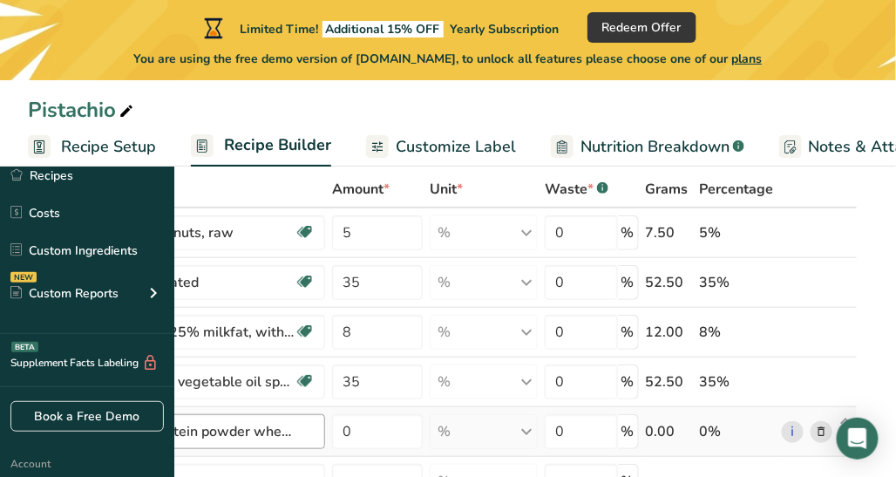
click at [325, 441] on div "Beverages, Protein powder whey based" at bounding box center [186, 431] width 278 height 35
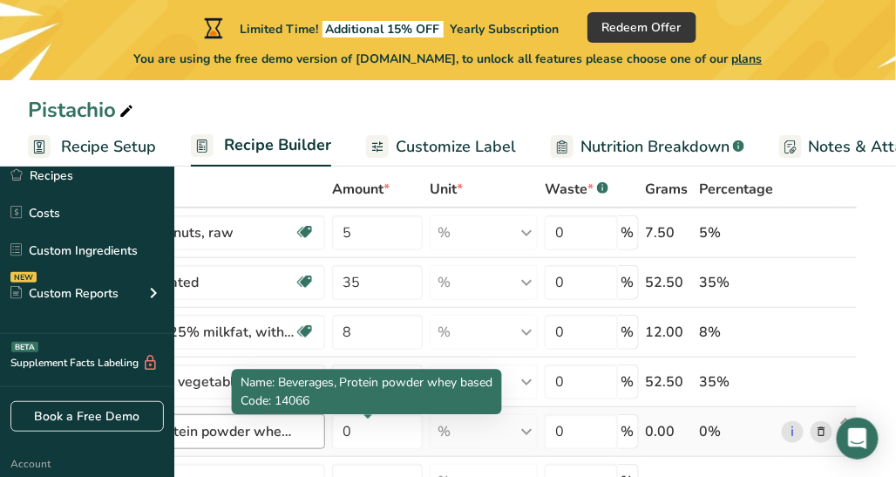
click at [315, 423] on div "Beverages, Protein powder whey based" at bounding box center [195, 431] width 239 height 21
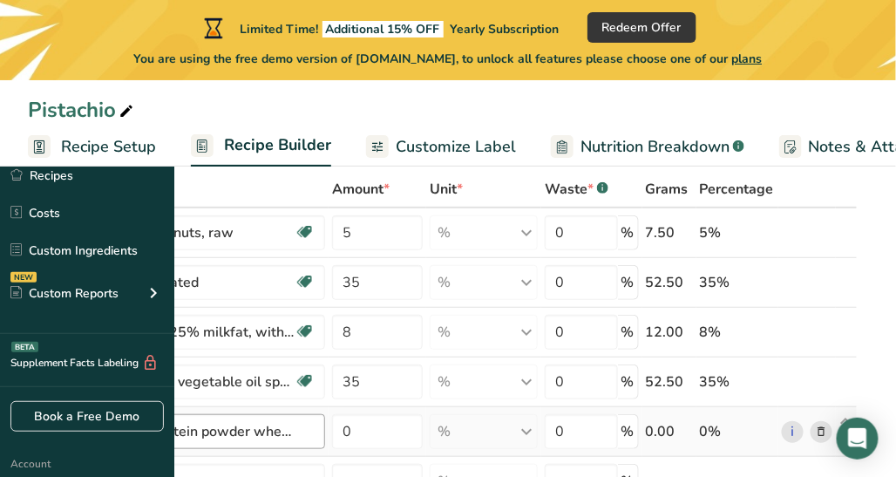
click at [315, 423] on div "Beverages, Protein powder whey based" at bounding box center [195, 431] width 239 height 21
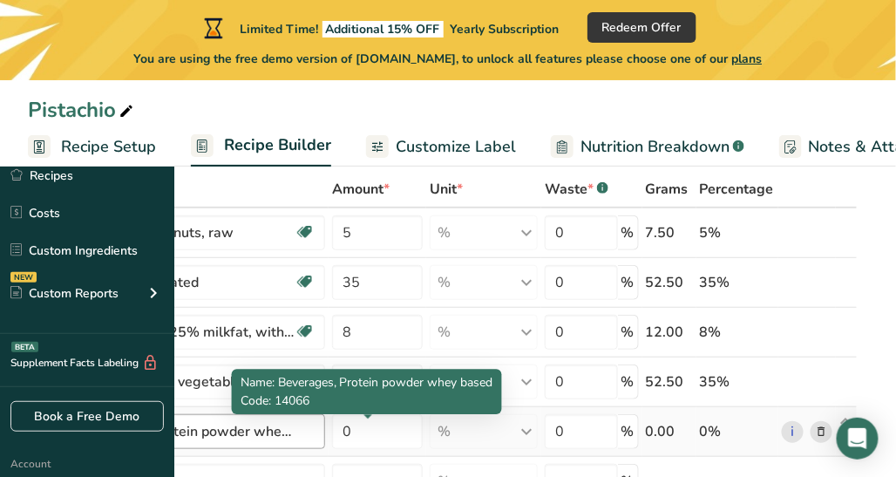
click at [294, 423] on div "Beverages, Protein powder whey based" at bounding box center [185, 431] width 218 height 21
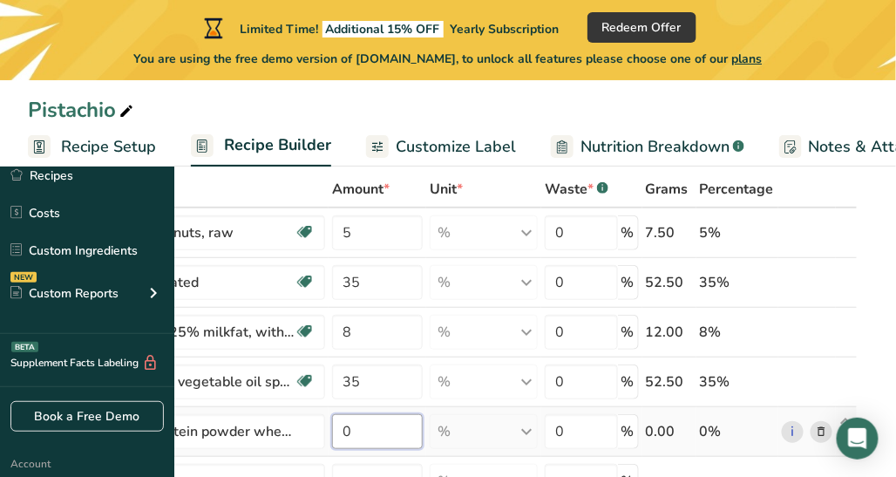
click at [424, 434] on input "0" at bounding box center [378, 431] width 92 height 35
type input "17"
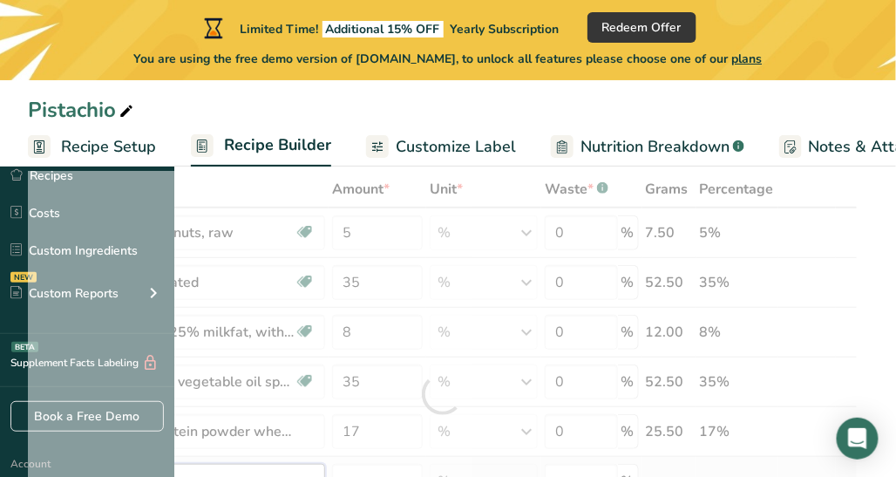
click at [467, 461] on div "Ingredient * Amount * Unit * Waste * .a-a{fill:#347362;}.b-a{fill:#fff;} Grams …" at bounding box center [443, 394] width 830 height 446
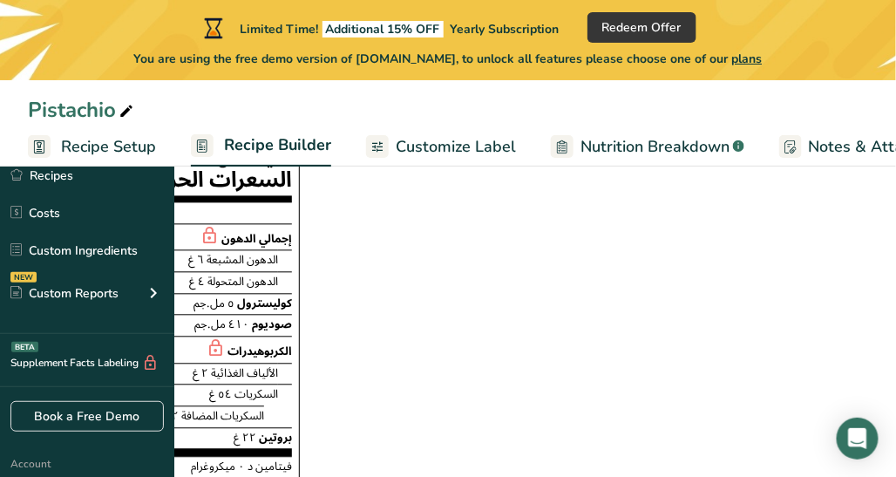
scroll to position [751, 0]
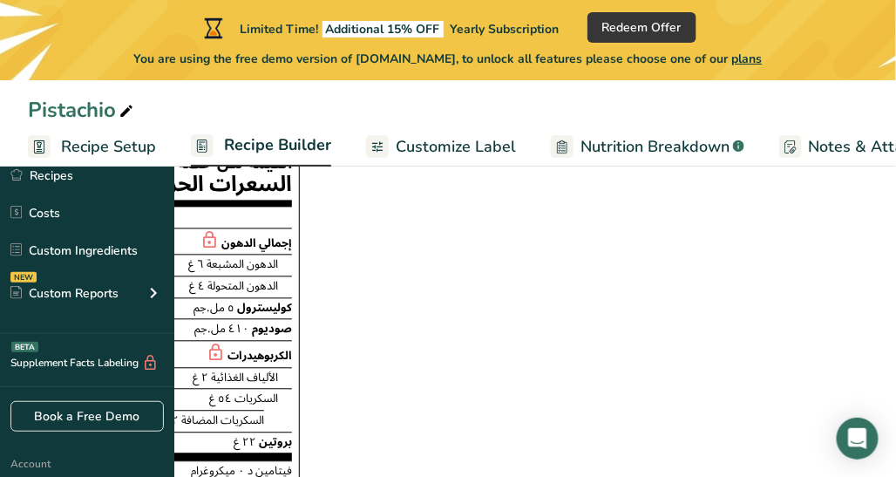
click at [331, 151] on span "Recipe Builder" at bounding box center [277, 145] width 107 height 24
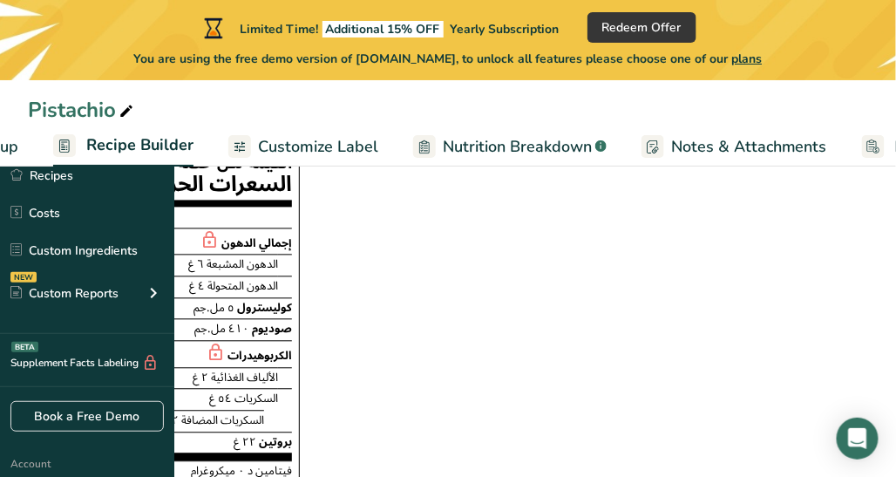
scroll to position [0, 168]
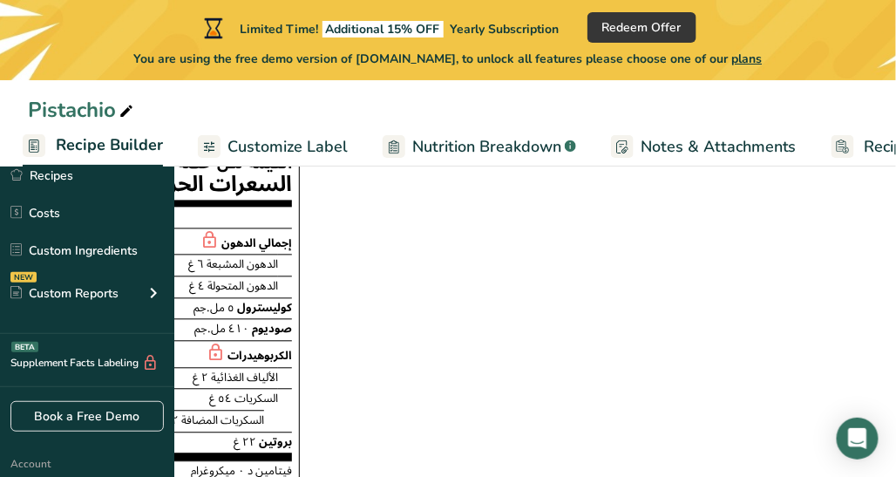
click at [561, 139] on span "Nutrition Breakdown" at bounding box center [486, 147] width 149 height 24
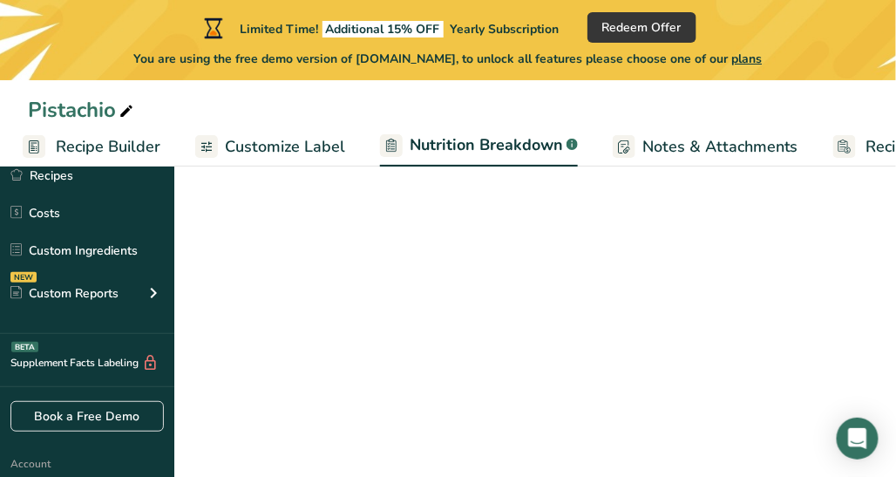
scroll to position [0, 220]
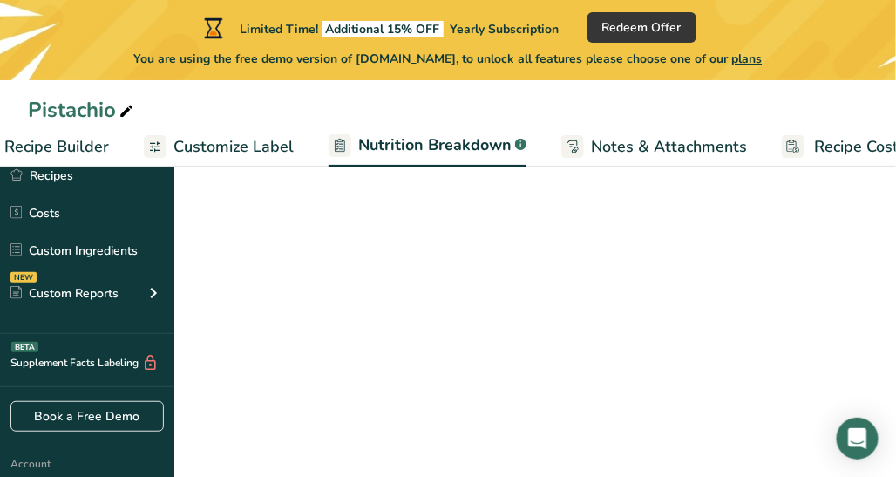
select select "Calories"
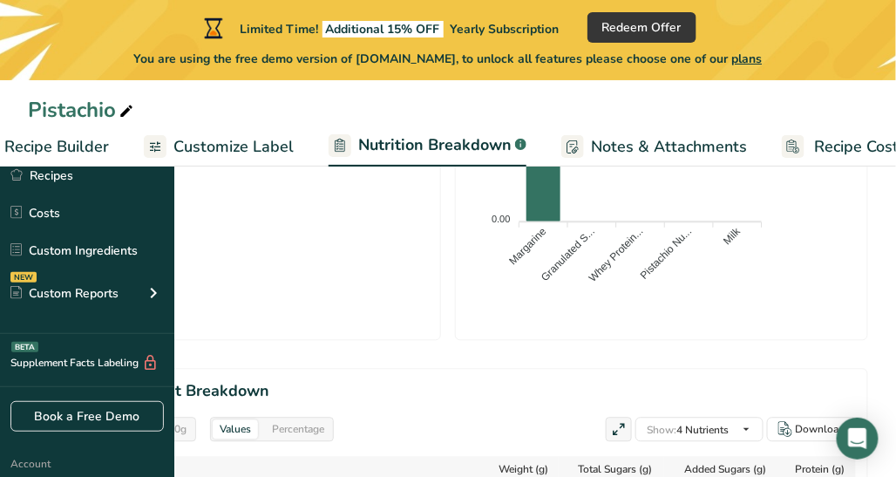
scroll to position [0, 445]
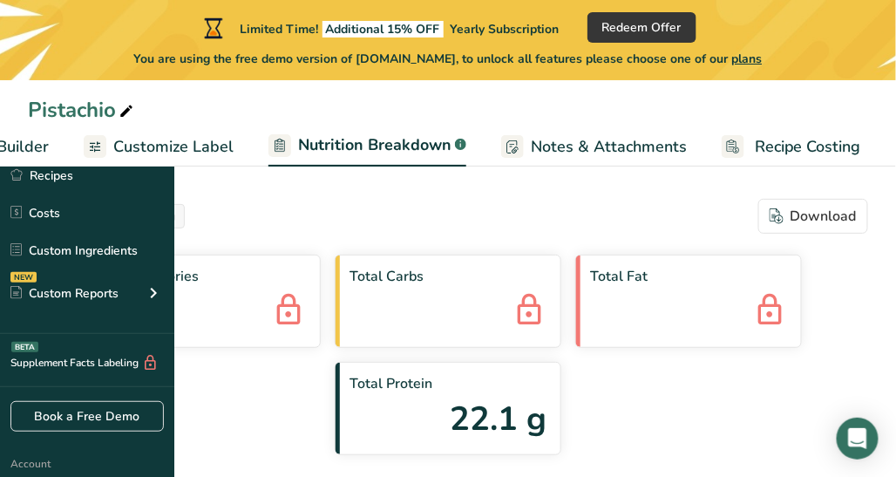
drag, startPoint x: 894, startPoint y: 110, endPoint x: 894, endPoint y: 190, distance: 80.2
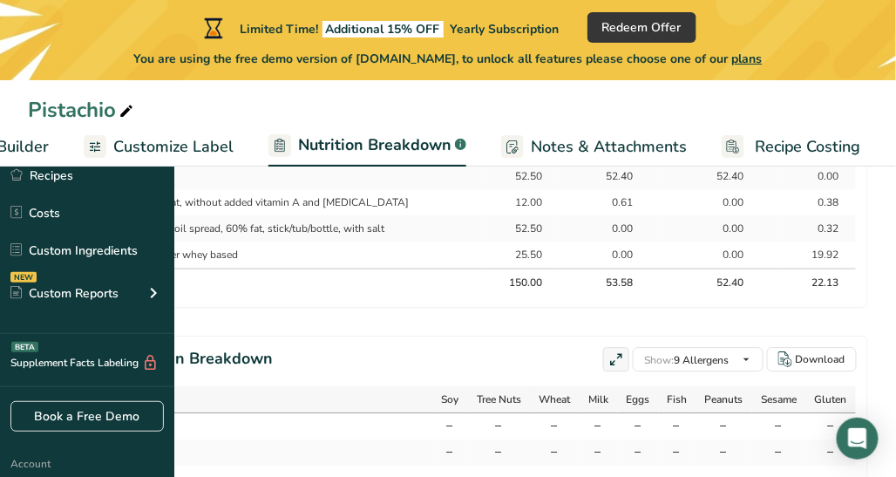
scroll to position [1107, 0]
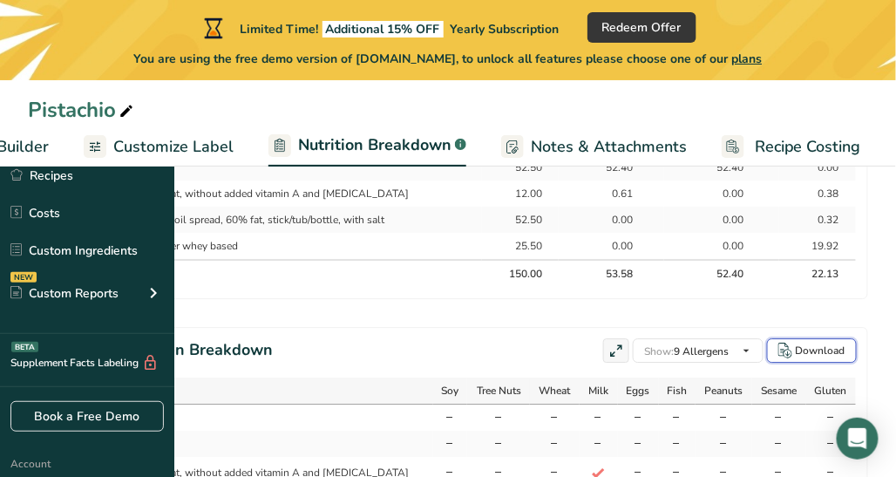
click at [813, 358] on div "Download" at bounding box center [821, 351] width 50 height 16
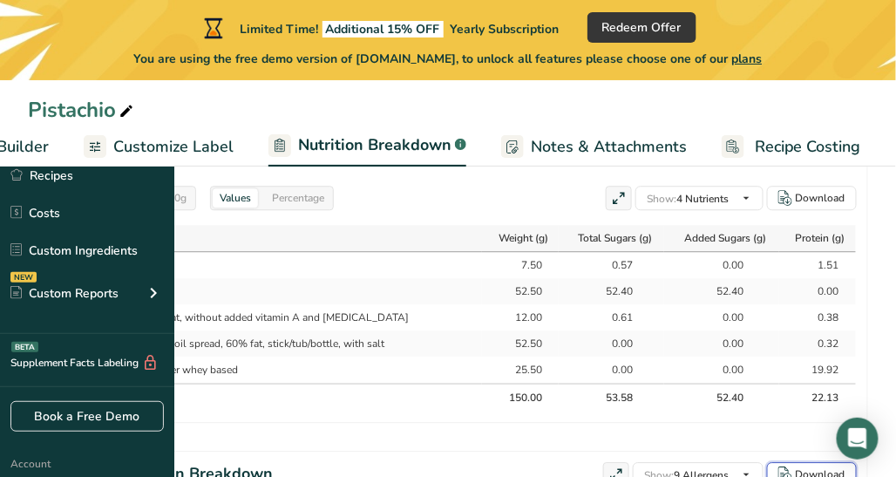
scroll to position [987, 0]
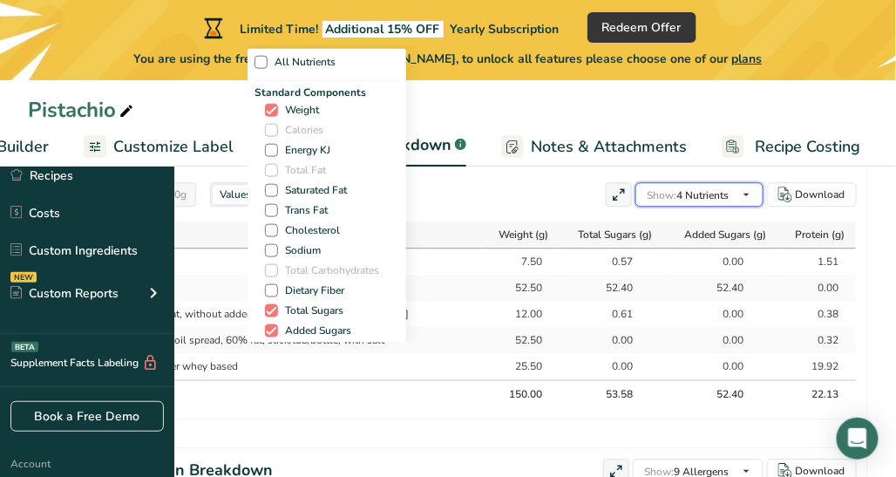
click at [747, 206] on icon "button" at bounding box center [746, 195] width 14 height 22
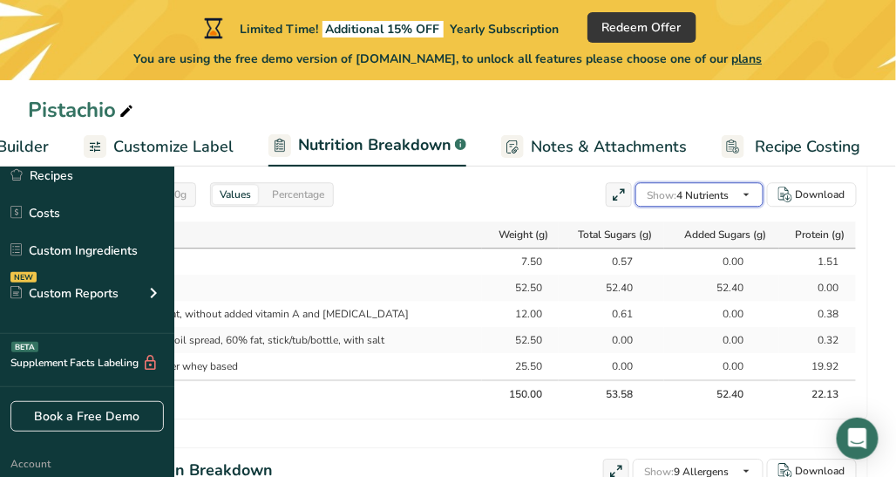
scroll to position [0, 37]
